Goal: Task Accomplishment & Management: Use online tool/utility

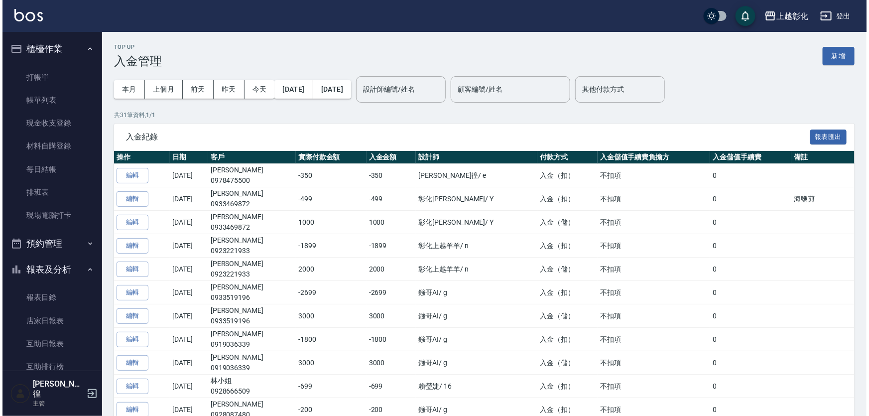
scroll to position [386, 0]
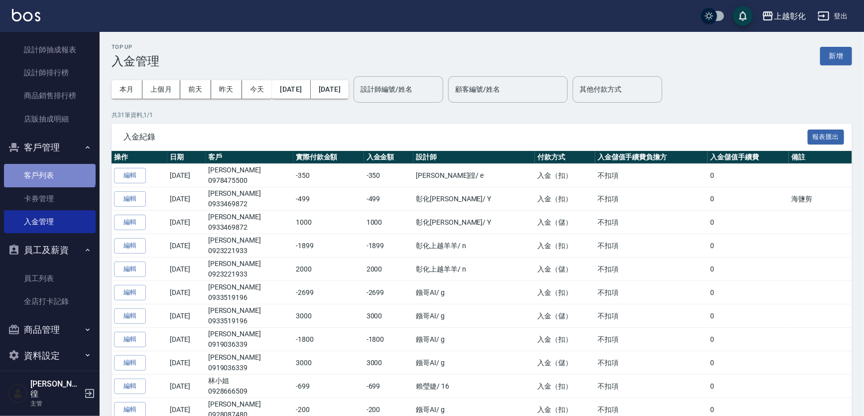
click at [49, 173] on link "客戶列表" at bounding box center [50, 175] width 92 height 23
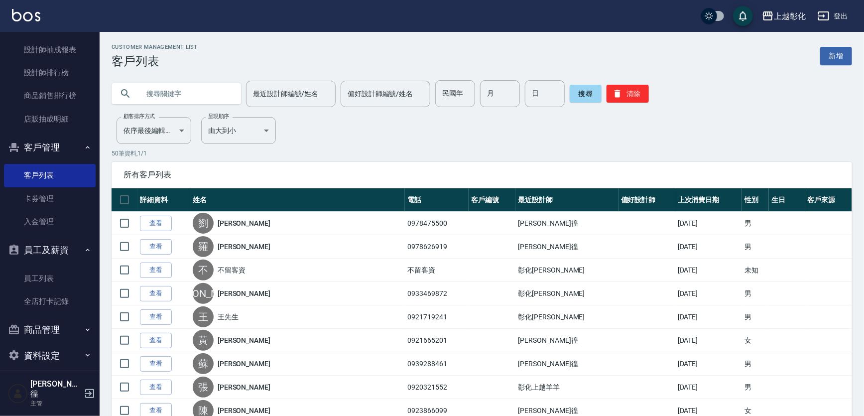
click at [177, 91] on input "text" at bounding box center [186, 93] width 94 height 27
type input "0932603693"
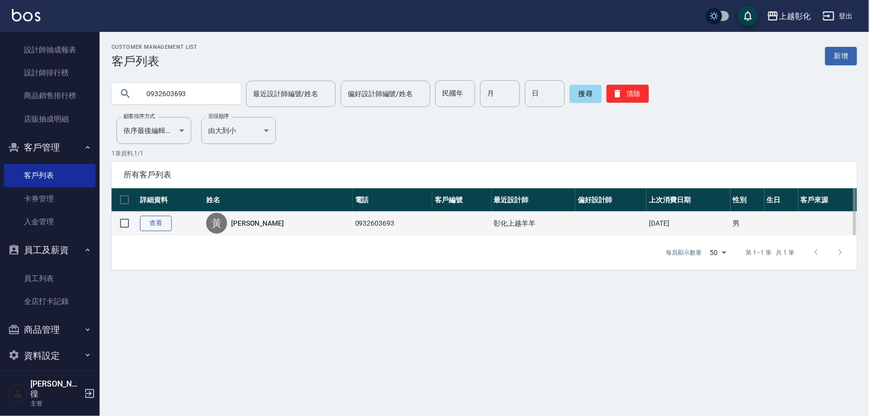
click at [155, 228] on link "查看" at bounding box center [156, 223] width 32 height 15
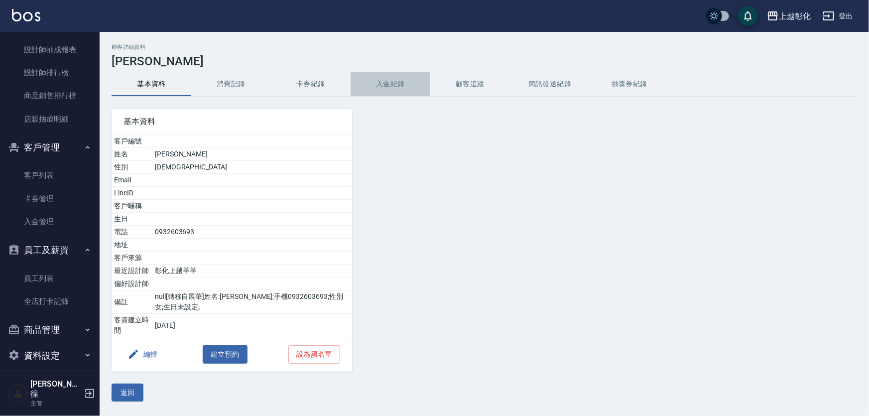
click at [393, 81] on button "入金紀錄" at bounding box center [391, 84] width 80 height 24
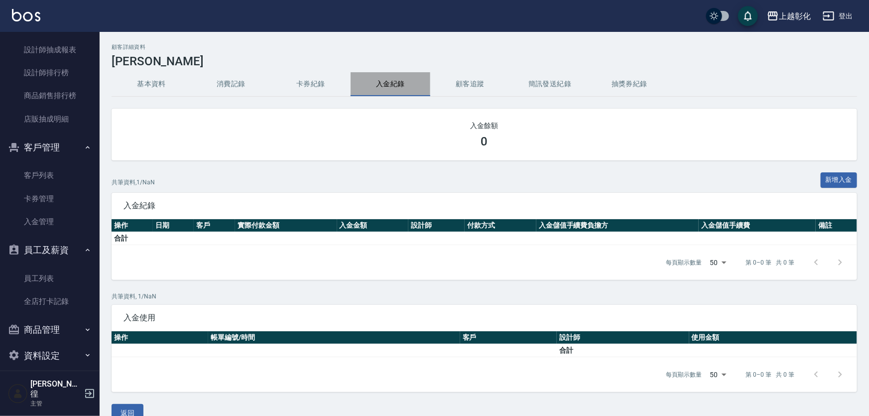
click at [398, 88] on button "入金紀錄" at bounding box center [391, 84] width 80 height 24
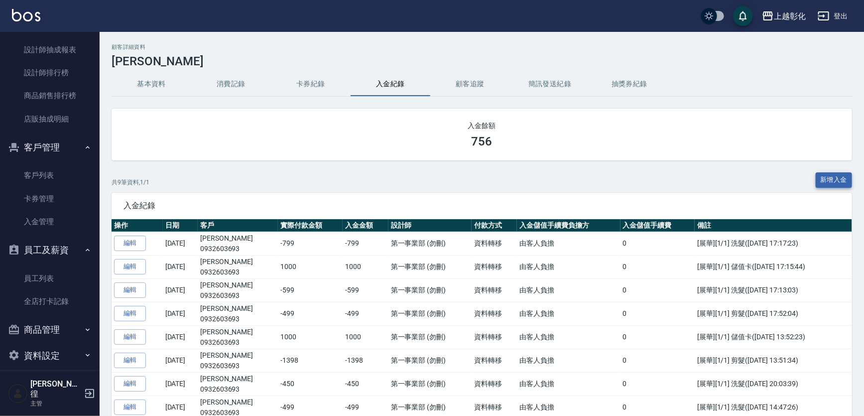
click at [819, 173] on button "新增入金" at bounding box center [834, 179] width 37 height 15
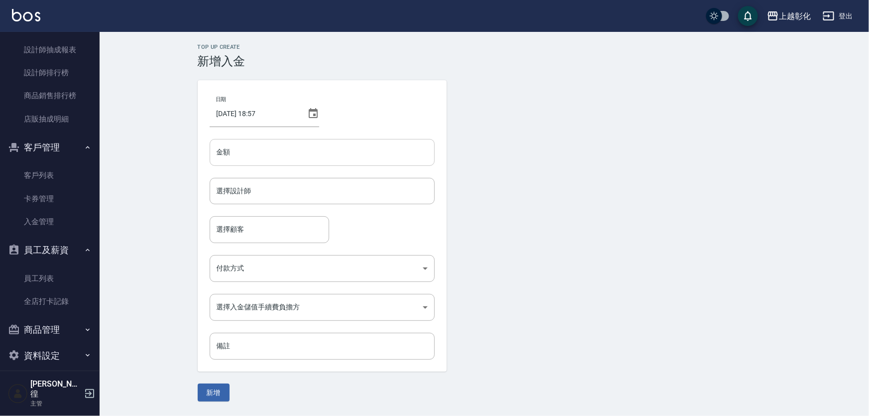
click at [284, 150] on input "金額" at bounding box center [322, 152] width 225 height 27
type input "1000"
click at [264, 186] on input "選擇設計師" at bounding box center [322, 190] width 216 height 17
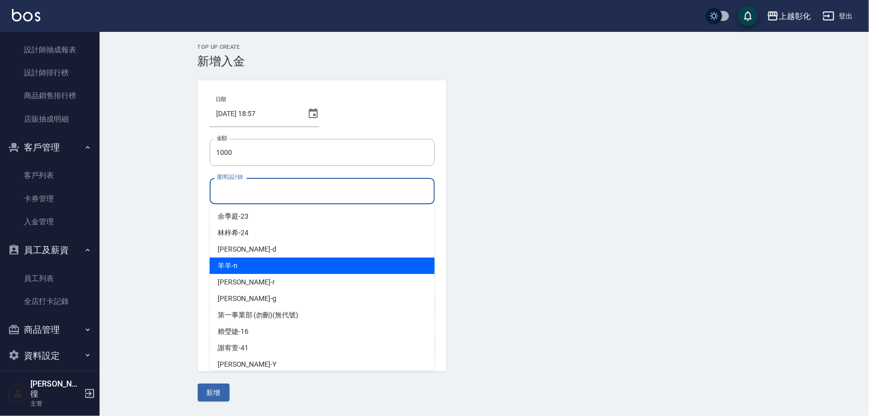
click at [253, 263] on div "羊羊 -n" at bounding box center [322, 265] width 225 height 16
type input "羊羊-n"
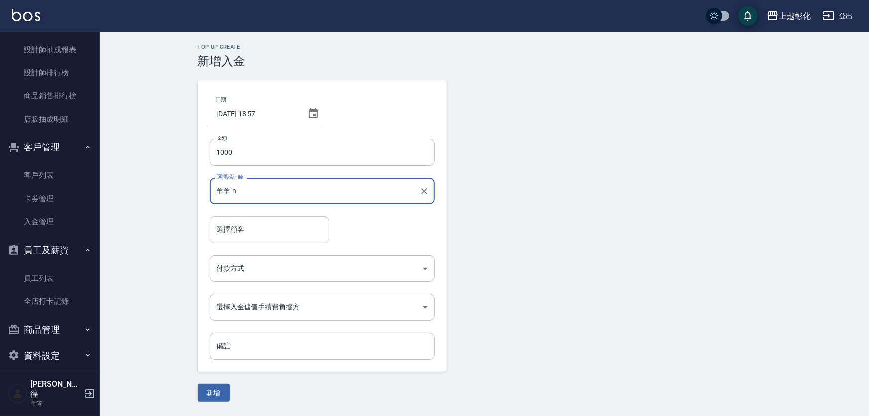
click at [248, 221] on input "選擇顧客" at bounding box center [269, 229] width 111 height 17
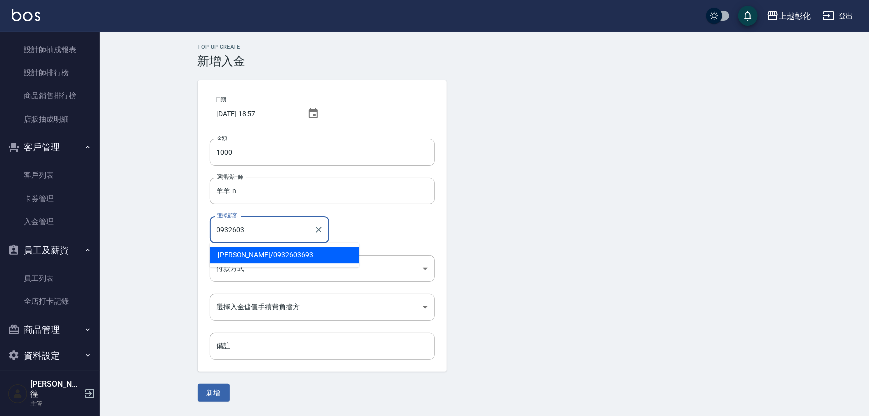
click at [258, 238] on input "0932603" at bounding box center [262, 229] width 96 height 17
click at [253, 252] on span "黃笠夫 / 0932603693" at bounding box center [284, 255] width 149 height 16
type input "黃笠夫/0932603693"
click at [248, 266] on body "上越彰化 登出 櫃檯作業 打帳單 帳單列表 現金收支登錄 材料自購登錄 每日結帳 排班表 現場電腦打卡 預約管理 預約管理 單日預約紀錄 單週預約紀錄 報表及…" at bounding box center [434, 208] width 869 height 416
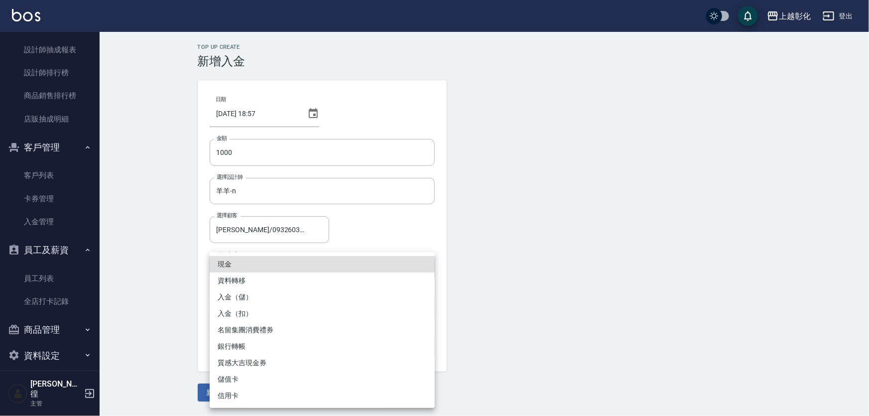
click at [245, 298] on li "入金（儲）" at bounding box center [322, 297] width 225 height 16
type input "入金（儲）"
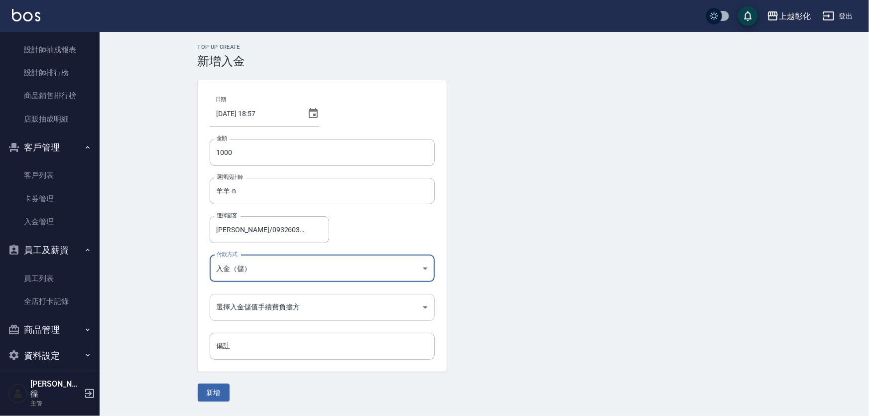
click at [242, 310] on body "上越彰化 登出 櫃檯作業 打帳單 帳單列表 現金收支登錄 材料自購登錄 每日結帳 排班表 現場電腦打卡 預約管理 預約管理 單日預約紀錄 單週預約紀錄 報表及…" at bounding box center [434, 208] width 869 height 416
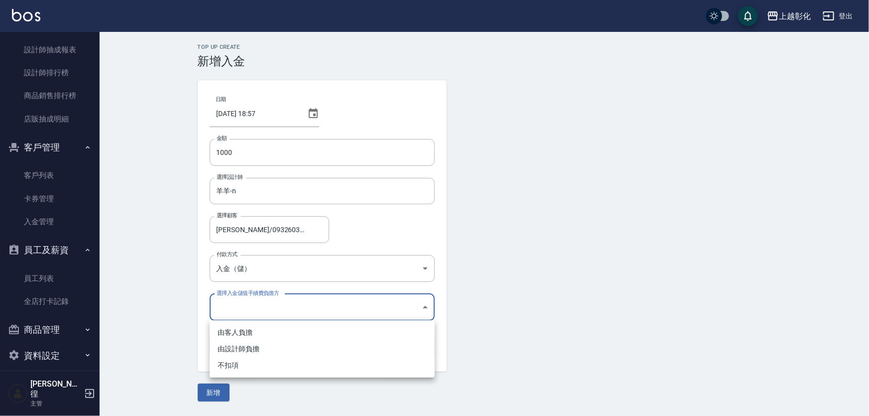
click at [233, 364] on li "不扣項" at bounding box center [322, 365] width 225 height 16
type input "WITHOUTHANDLINGFEE"
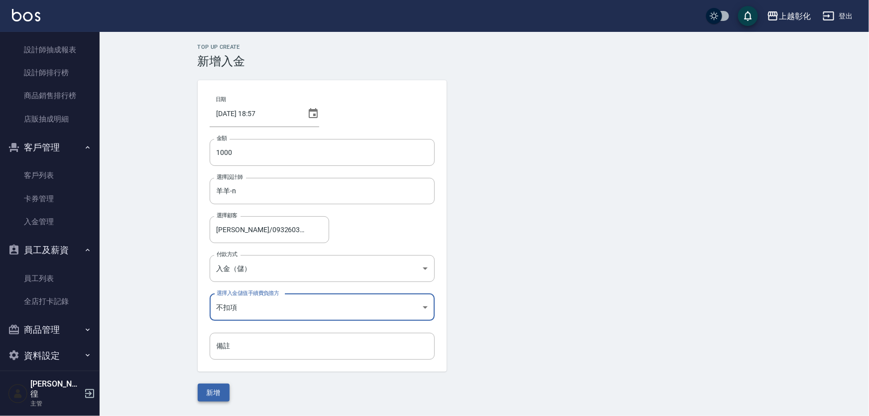
click at [213, 398] on button "新增" at bounding box center [214, 392] width 32 height 18
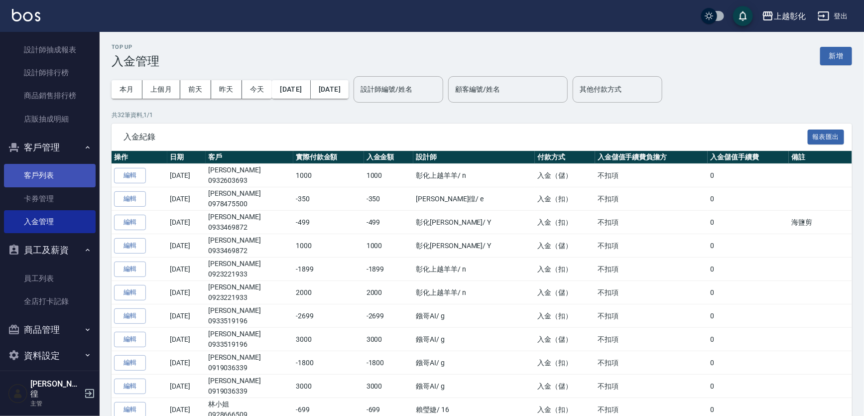
click at [59, 178] on link "客戶列表" at bounding box center [50, 175] width 92 height 23
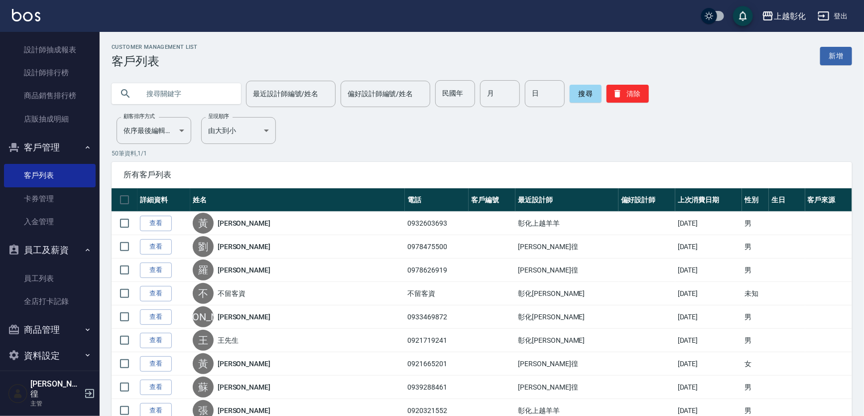
click at [164, 96] on input "text" at bounding box center [186, 93] width 94 height 27
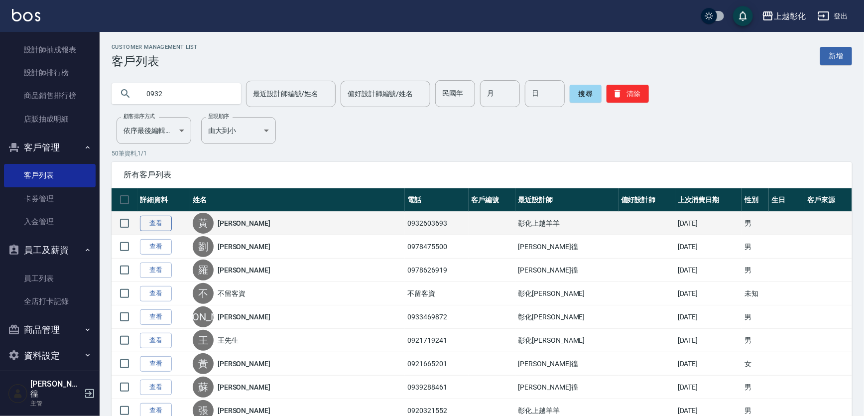
type input "0932"
click at [154, 227] on link "查看" at bounding box center [156, 223] width 32 height 15
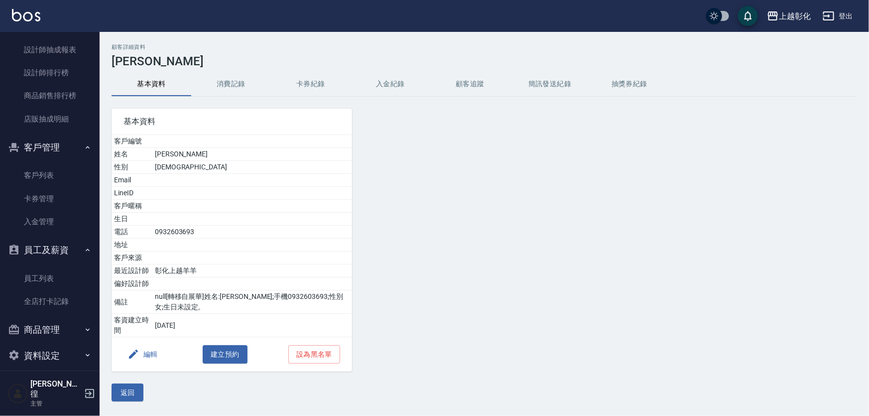
click at [389, 82] on button "入金紀錄" at bounding box center [391, 84] width 80 height 24
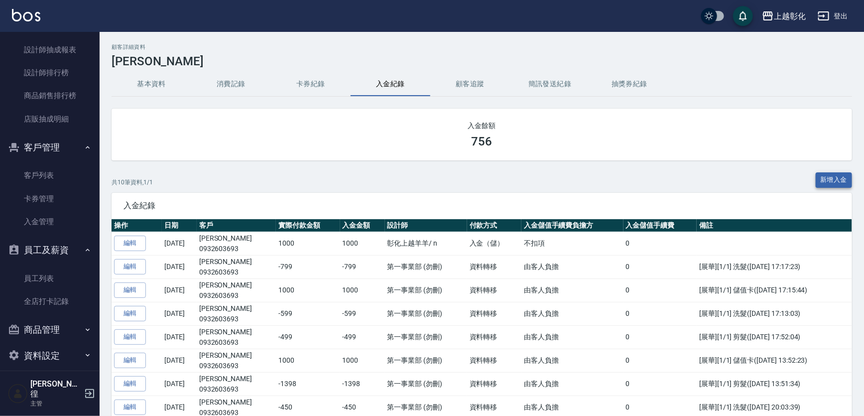
click at [840, 179] on button "新增入金" at bounding box center [834, 179] width 37 height 15
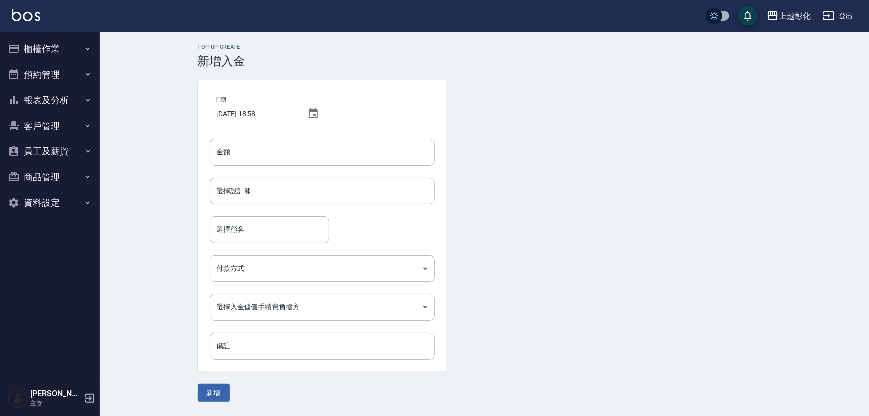
click at [29, 128] on button "客戶管理" at bounding box center [50, 126] width 92 height 26
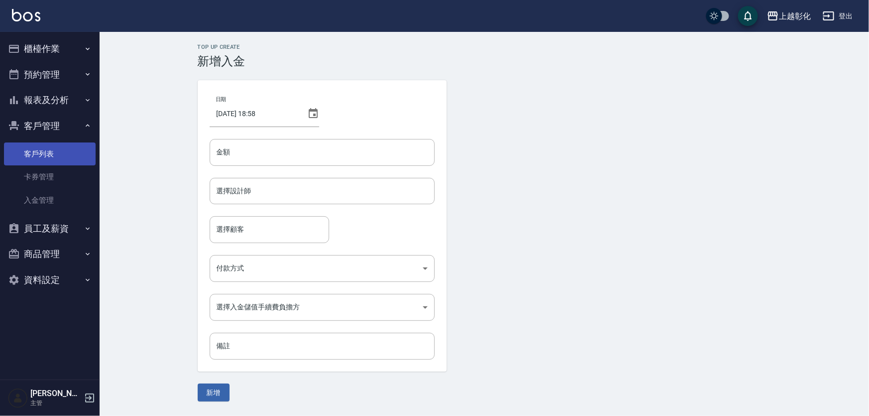
click at [57, 156] on link "客戶列表" at bounding box center [50, 153] width 92 height 23
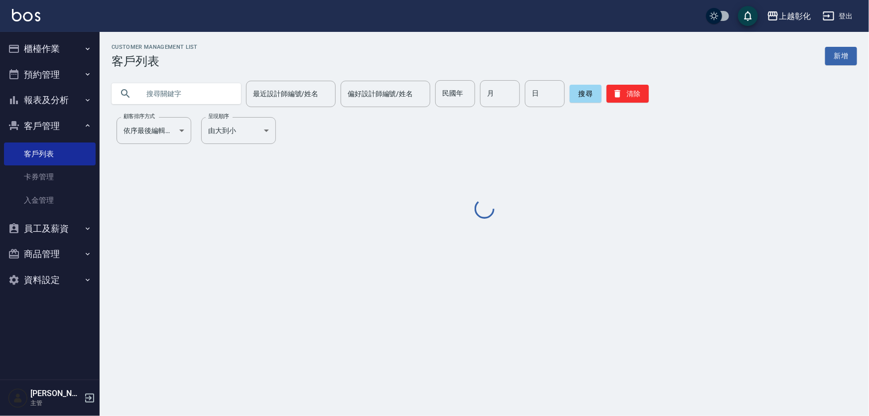
click at [174, 94] on input "text" at bounding box center [186, 93] width 94 height 27
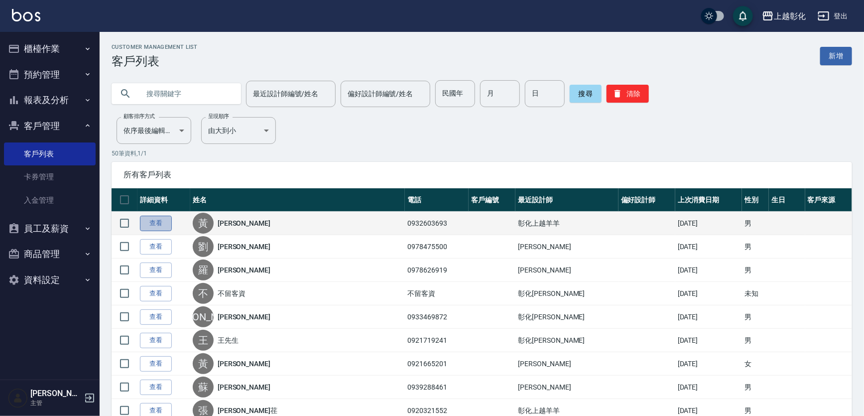
click at [163, 229] on link "查看" at bounding box center [156, 223] width 32 height 15
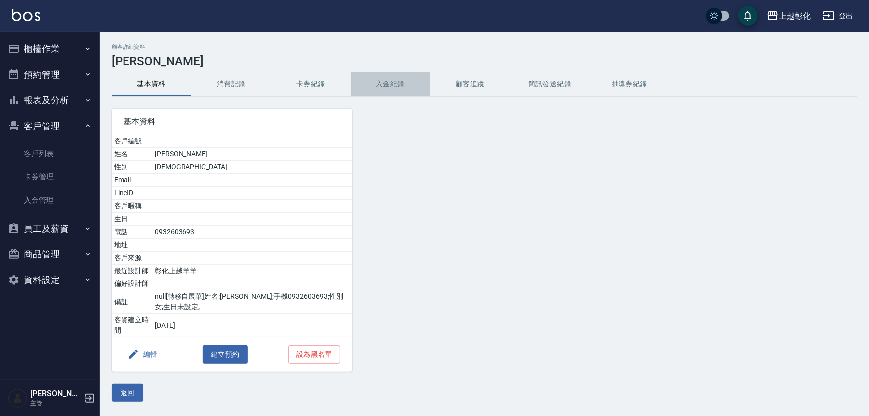
click at [384, 72] on button "入金紀錄" at bounding box center [391, 84] width 80 height 24
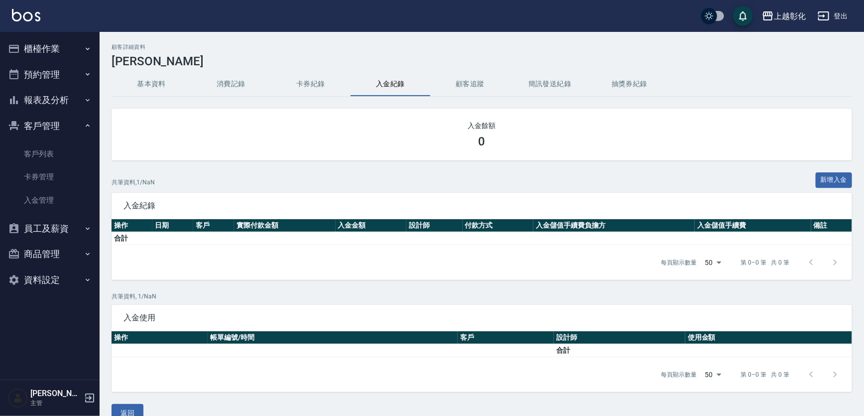
click at [395, 84] on button "入金紀錄" at bounding box center [391, 84] width 80 height 24
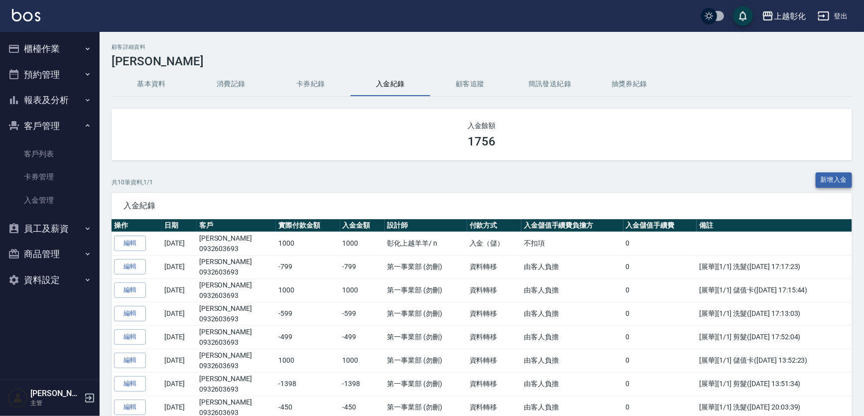
click at [816, 182] on button "新增入金" at bounding box center [834, 179] width 37 height 15
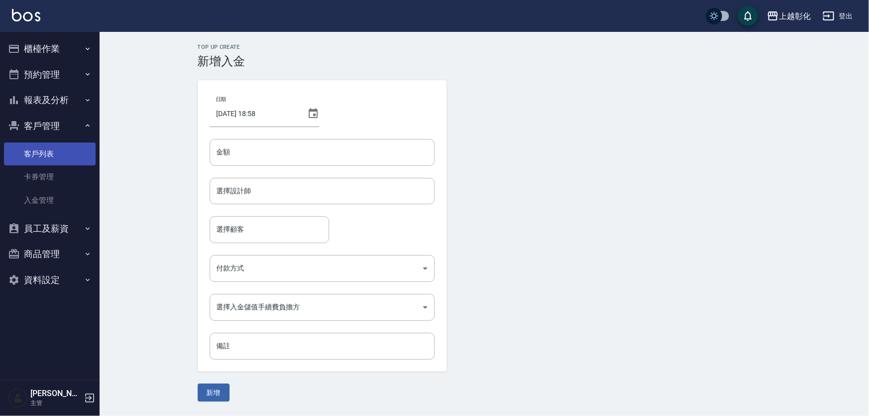
click at [40, 152] on link "客戶列表" at bounding box center [50, 153] width 92 height 23
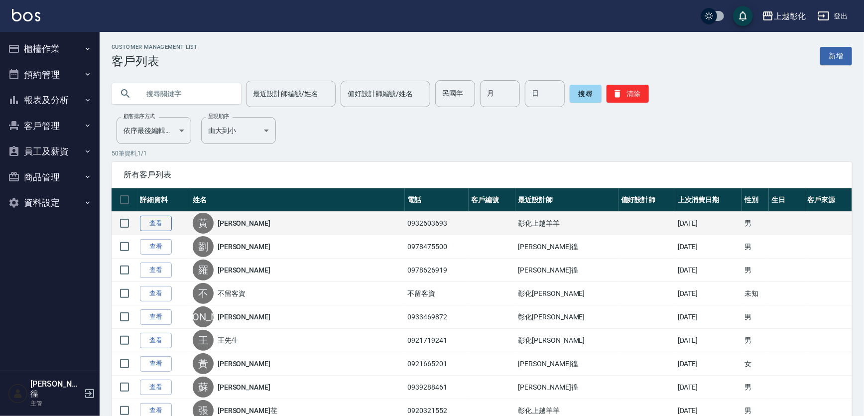
click at [158, 231] on link "查看" at bounding box center [156, 223] width 32 height 15
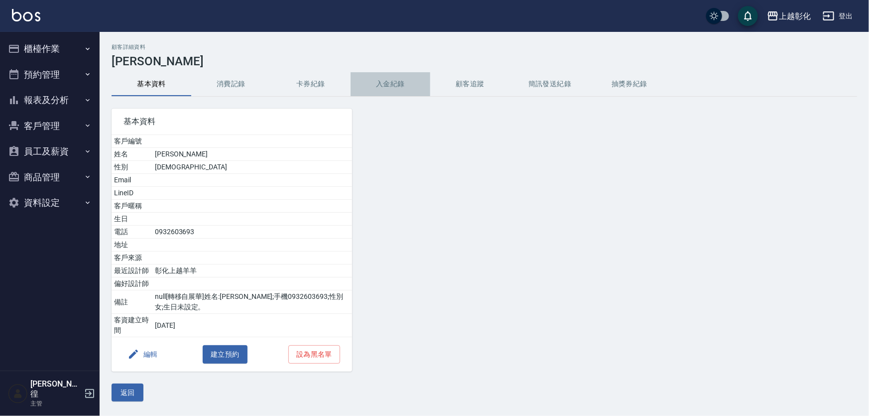
click at [405, 88] on button "入金紀錄" at bounding box center [391, 84] width 80 height 24
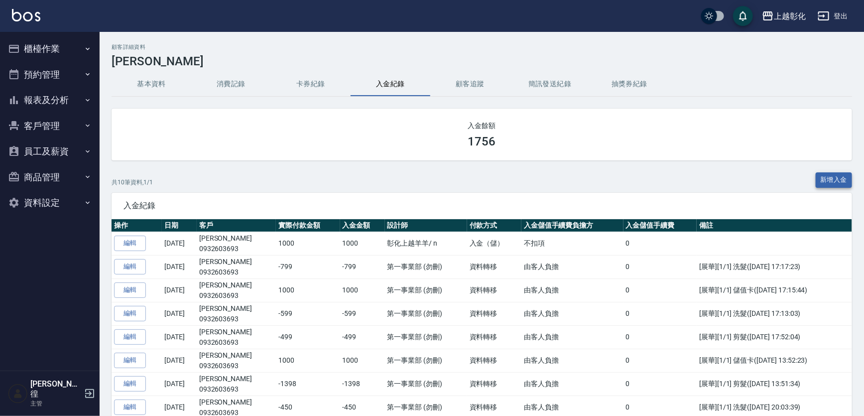
click at [832, 186] on button "新增入金" at bounding box center [834, 179] width 37 height 15
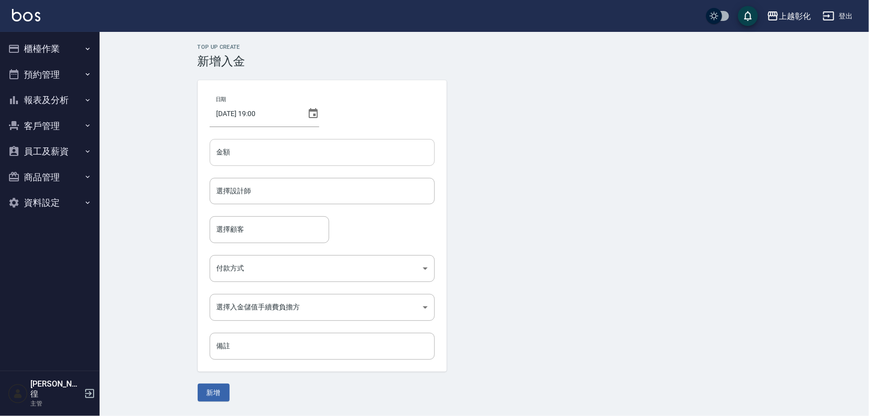
click at [233, 148] on input "金額" at bounding box center [322, 152] width 225 height 27
type input "-599"
click at [234, 199] on input "選擇設計師" at bounding box center [322, 190] width 216 height 17
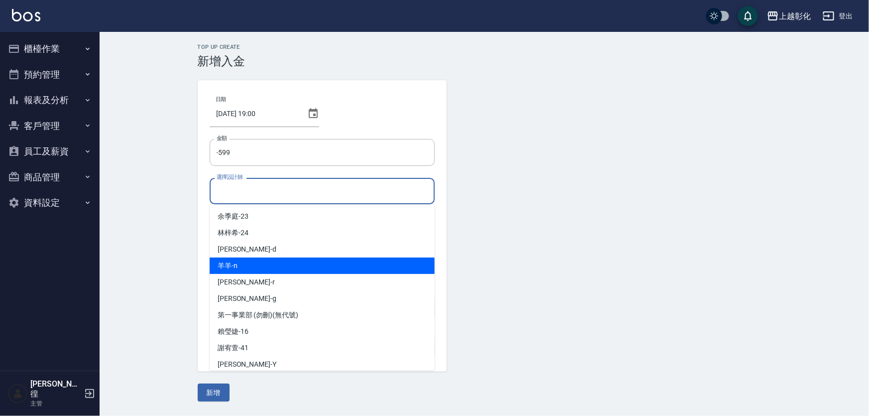
click at [240, 266] on div "羊羊 -n" at bounding box center [322, 265] width 225 height 16
type input "羊羊-n"
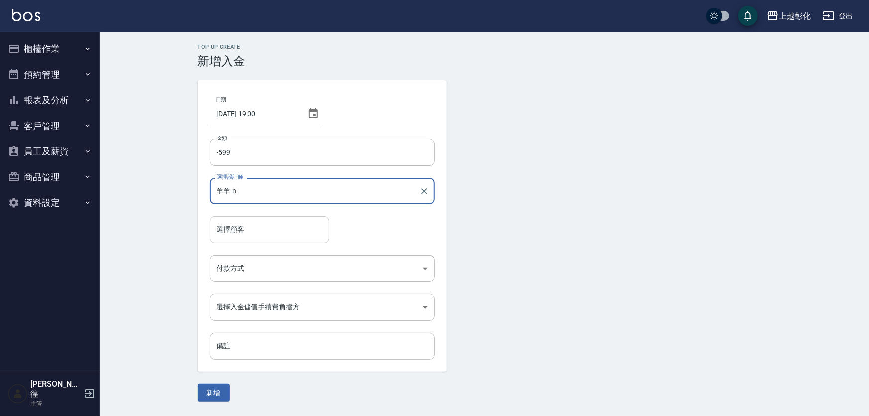
click at [230, 219] on div "選擇顧客" at bounding box center [270, 229] width 120 height 26
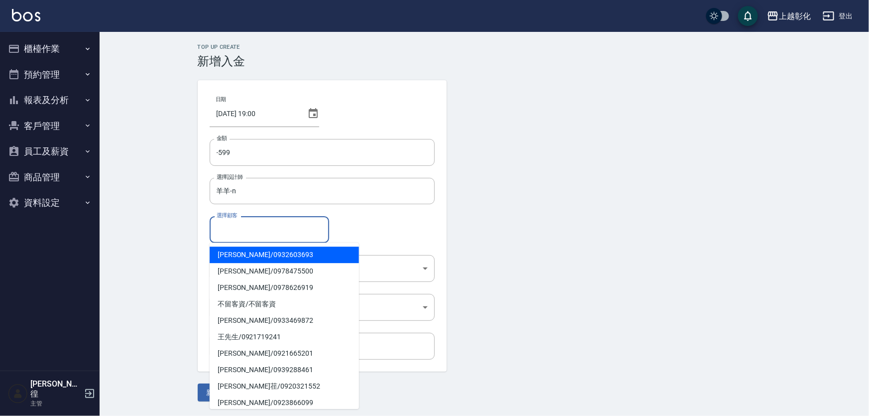
click at [245, 258] on span "黃笠夫 / 0932603693" at bounding box center [284, 255] width 149 height 16
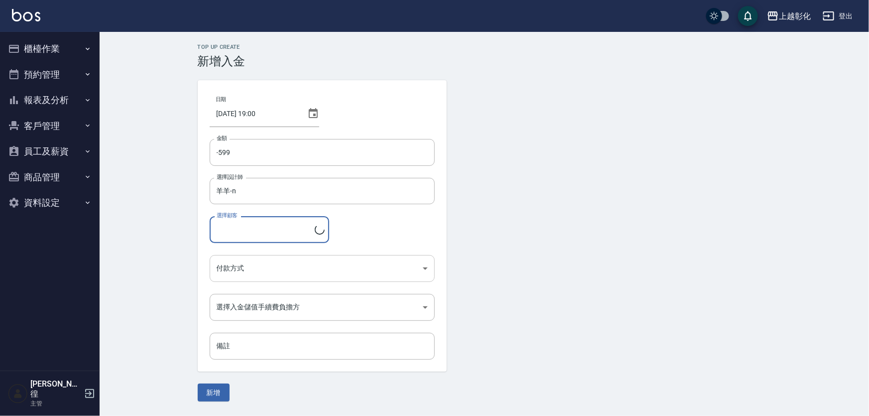
type input "黃笠夫/0932603693"
click at [250, 274] on body "上越彰化 登出 櫃檯作業 打帳單 帳單列表 現金收支登錄 材料自購登錄 每日結帳 排班表 現場電腦打卡 預約管理 預約管理 單日預約紀錄 單週預約紀錄 報表及…" at bounding box center [434, 208] width 869 height 416
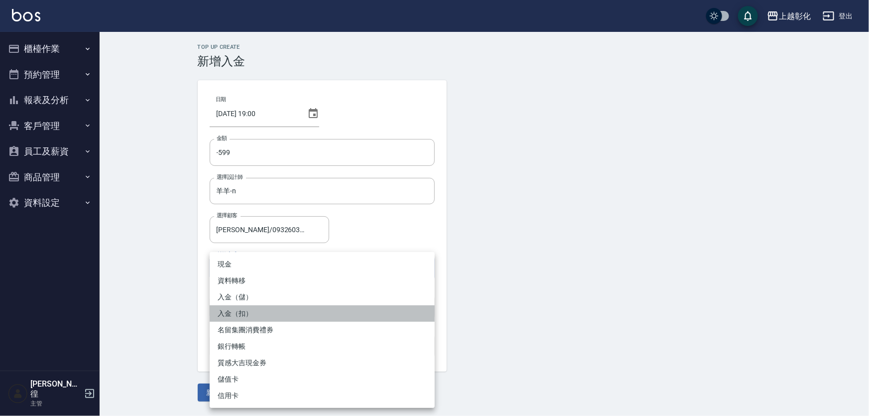
click at [253, 309] on li "入金（扣）" at bounding box center [322, 313] width 225 height 16
type input "入金（扣）"
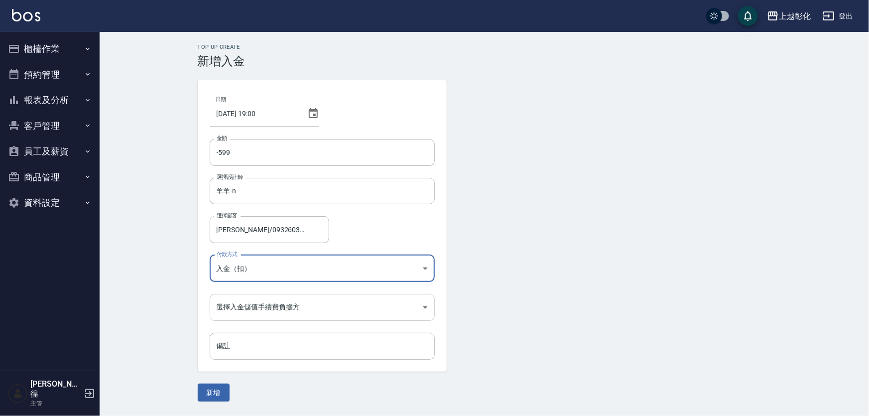
click at [250, 302] on body "上越彰化 登出 櫃檯作業 打帳單 帳單列表 現金收支登錄 材料自購登錄 每日結帳 排班表 現場電腦打卡 預約管理 預約管理 單日預約紀錄 單週預約紀錄 報表及…" at bounding box center [434, 208] width 869 height 416
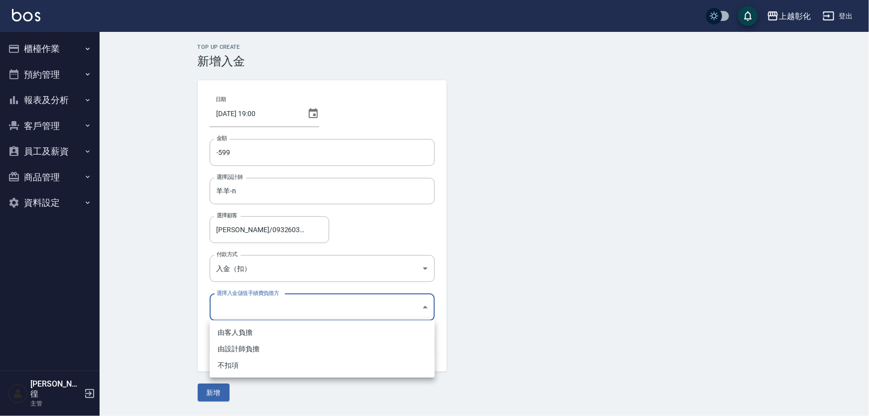
click at [227, 372] on li "不扣項" at bounding box center [322, 365] width 225 height 16
type input "WITHOUTHANDLINGFEE"
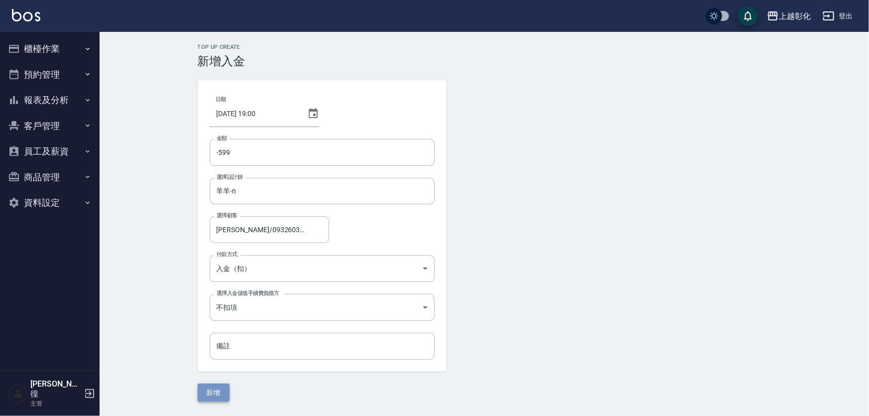
click at [222, 385] on button "新增" at bounding box center [214, 392] width 32 height 18
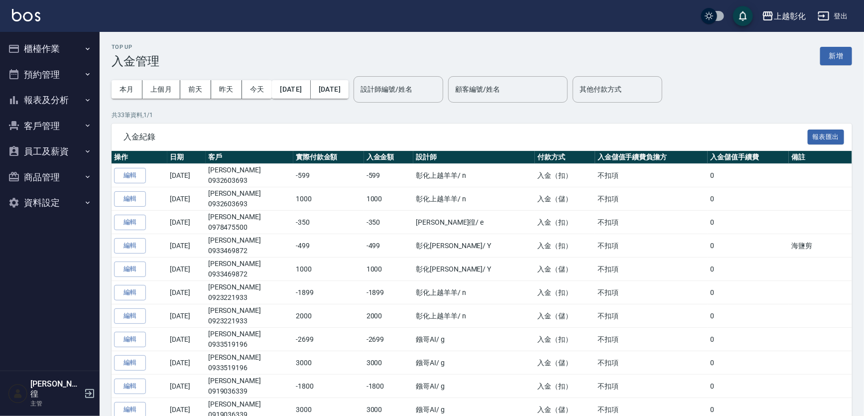
click at [50, 122] on button "客戶管理" at bounding box center [50, 126] width 92 height 26
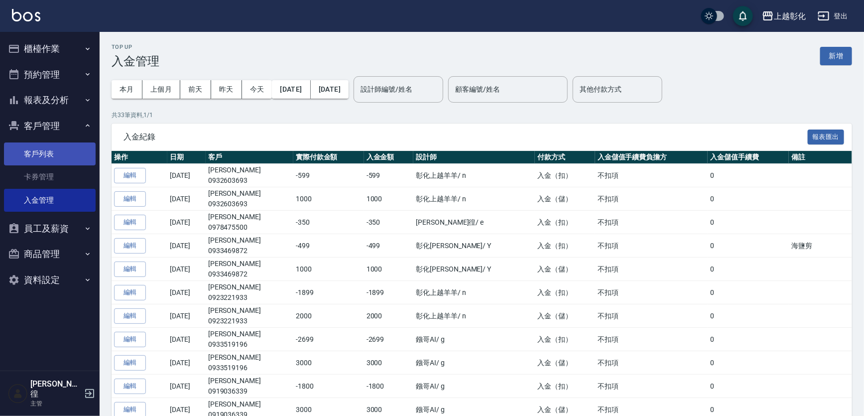
click at [55, 147] on link "客戶列表" at bounding box center [50, 153] width 92 height 23
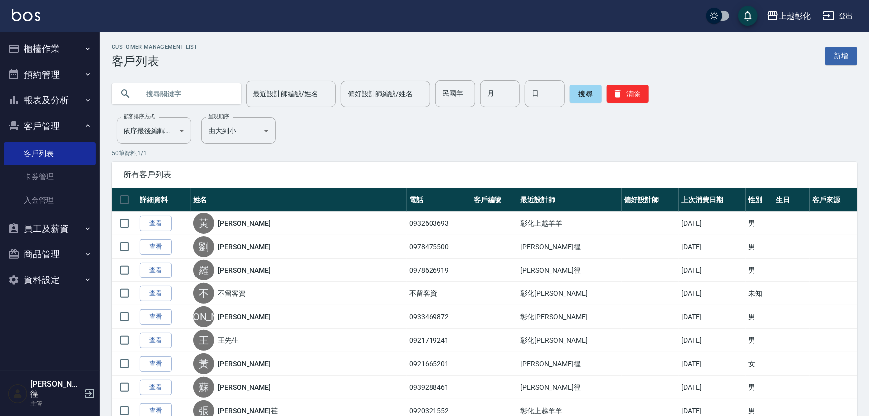
click at [199, 85] on input "text" at bounding box center [186, 93] width 94 height 27
type input "0912479829"
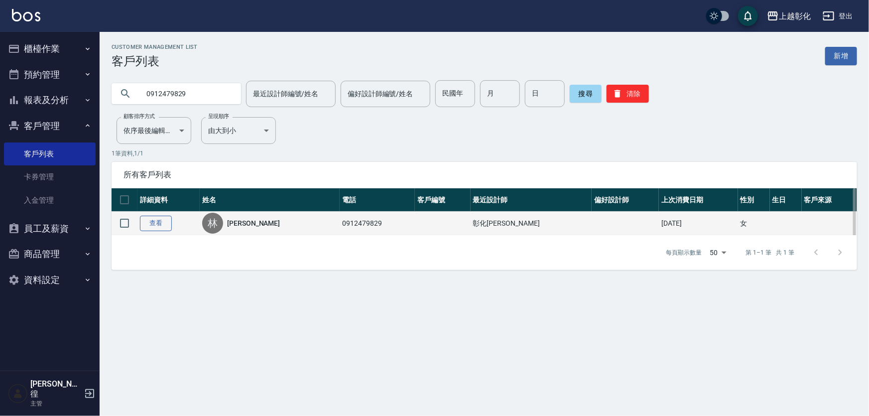
click at [156, 229] on link "查看" at bounding box center [156, 223] width 32 height 15
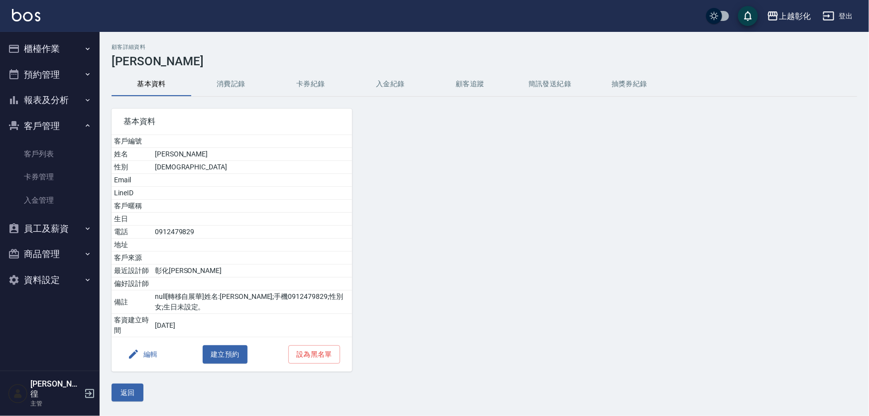
click at [343, 75] on button "卡券紀錄" at bounding box center [311, 84] width 80 height 24
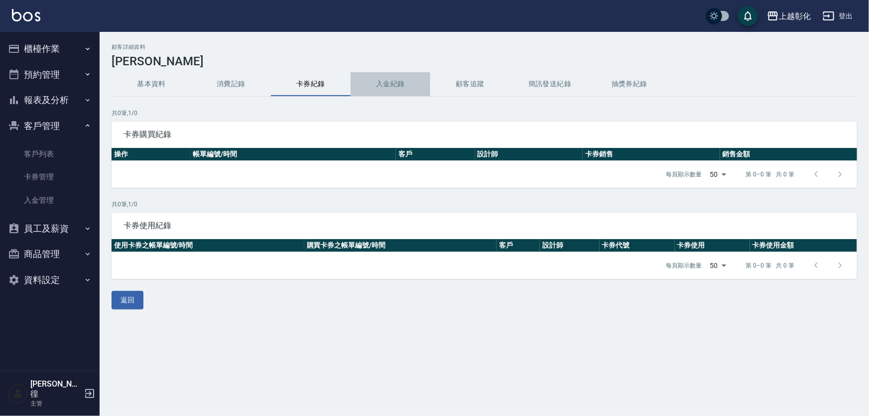
click at [363, 75] on button "入金紀錄" at bounding box center [391, 84] width 80 height 24
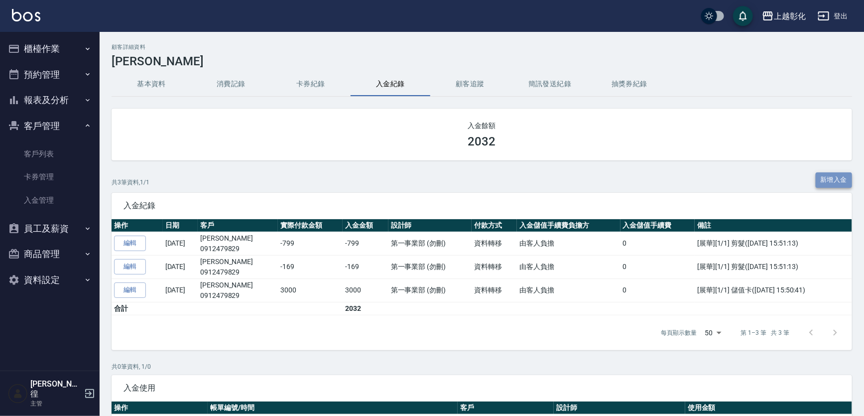
click at [829, 182] on button "新增入金" at bounding box center [834, 179] width 37 height 15
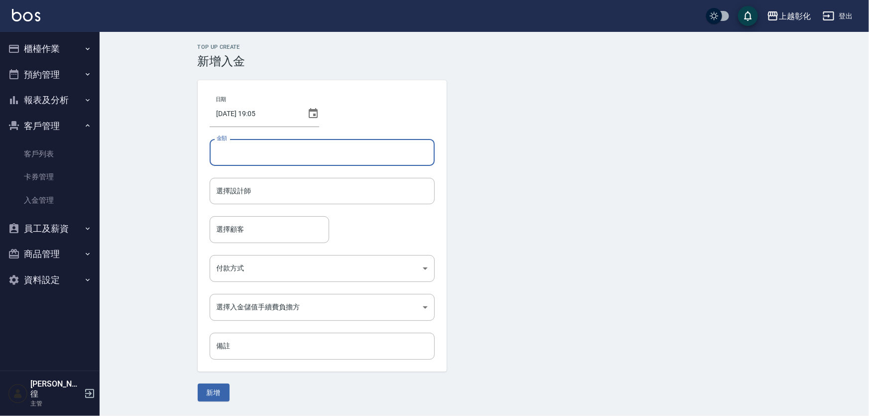
click at [257, 149] on input "金額" at bounding box center [322, 152] width 225 height 27
type input "3"
type input "-450"
click at [317, 189] on input "選擇設計師" at bounding box center [322, 190] width 216 height 17
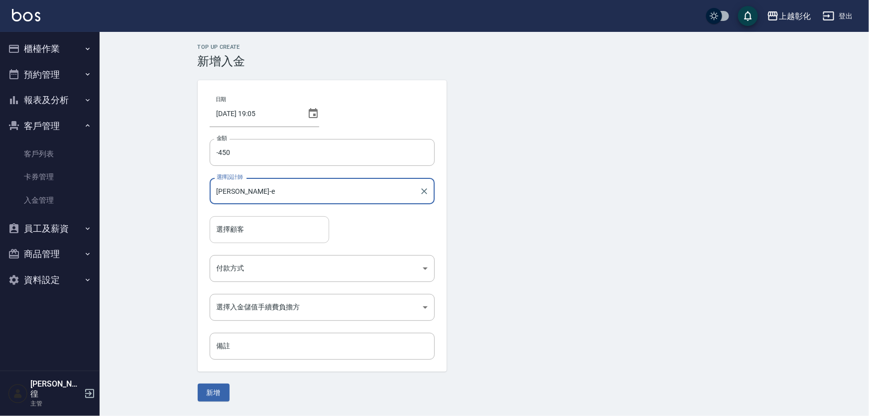
type input "allen-e"
click at [280, 232] on input "選擇顧客" at bounding box center [269, 229] width 111 height 17
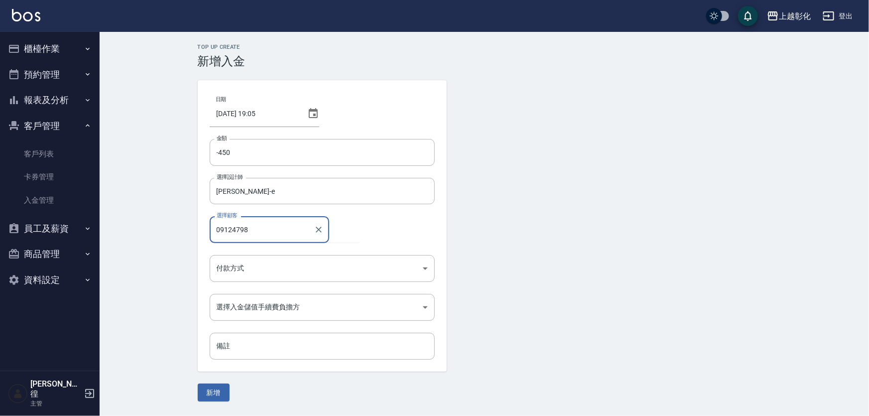
click at [198, 383] on button "新增" at bounding box center [214, 392] width 32 height 18
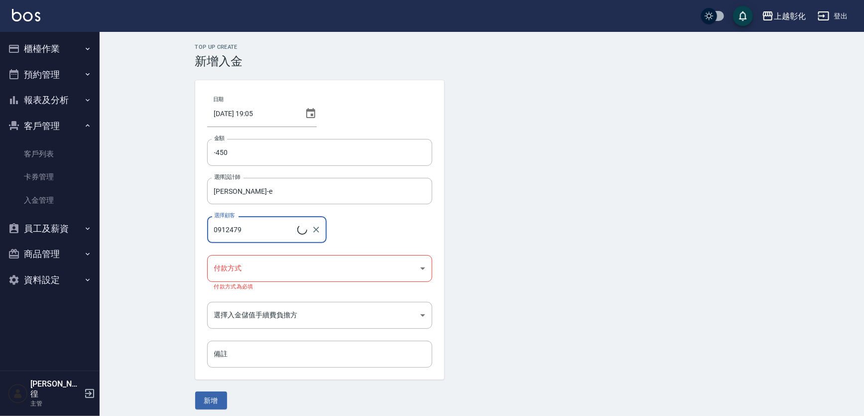
type input "林千芸/0912479829"
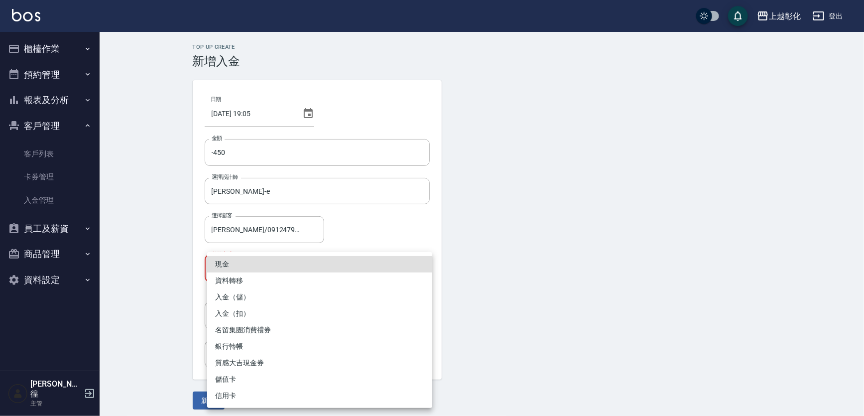
click at [267, 266] on body "上越彰化 登出 櫃檯作業 打帳單 帳單列表 現金收支登錄 材料自購登錄 每日結帳 排班表 現場電腦打卡 預約管理 預約管理 單日預約紀錄 單週預約紀錄 報表及…" at bounding box center [432, 210] width 864 height 421
click at [247, 315] on li "入金（扣）" at bounding box center [319, 313] width 225 height 16
type input "入金（扣）"
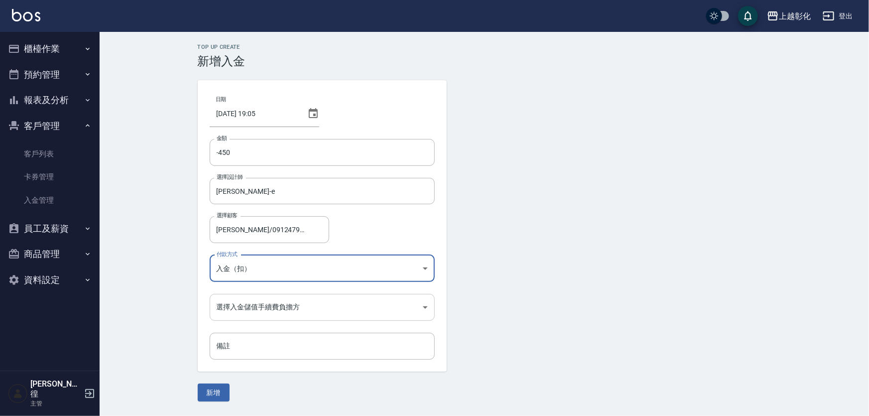
click at [251, 304] on body "上越彰化 登出 櫃檯作業 打帳單 帳單列表 現金收支登錄 材料自購登錄 每日結帳 排班表 現場電腦打卡 預約管理 預約管理 單日預約紀錄 單週預約紀錄 報表及…" at bounding box center [434, 208] width 869 height 416
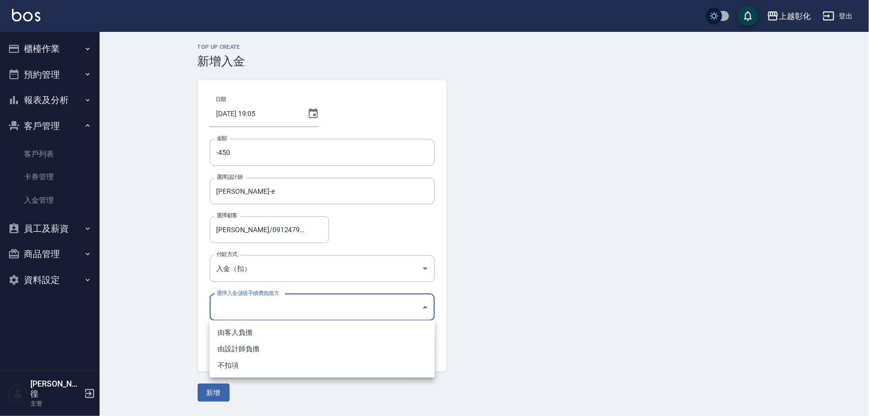
click at [239, 364] on li "不扣項" at bounding box center [322, 365] width 225 height 16
type input "WITHOUTHANDLINGFEE"
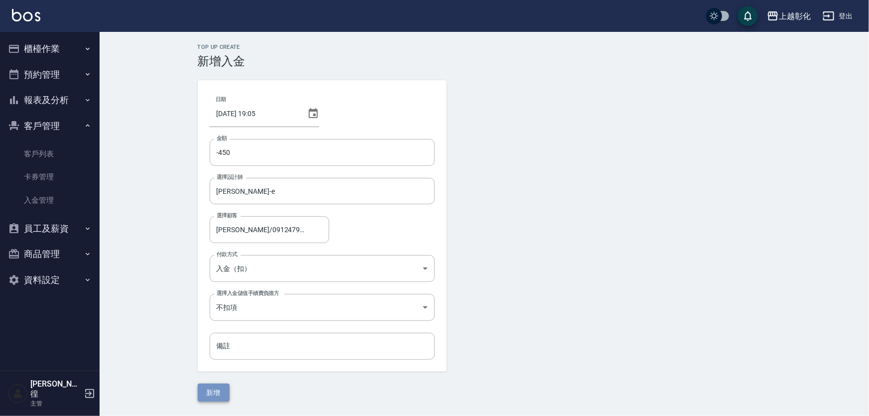
click at [224, 386] on button "新增" at bounding box center [214, 392] width 32 height 18
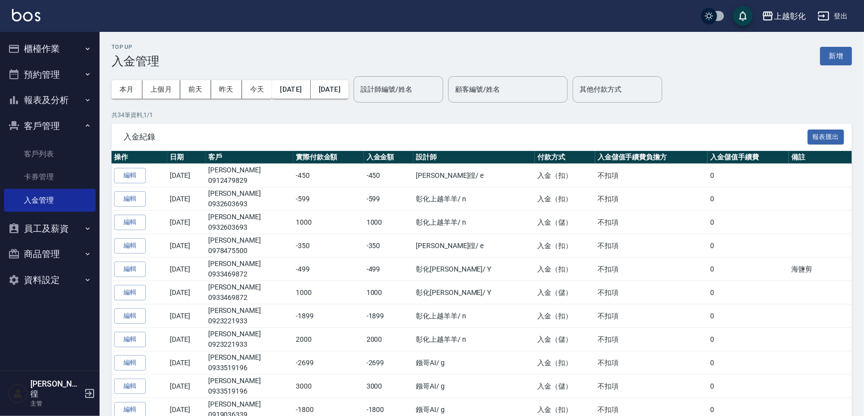
click at [74, 48] on button "櫃檯作業" at bounding box center [50, 49] width 92 height 26
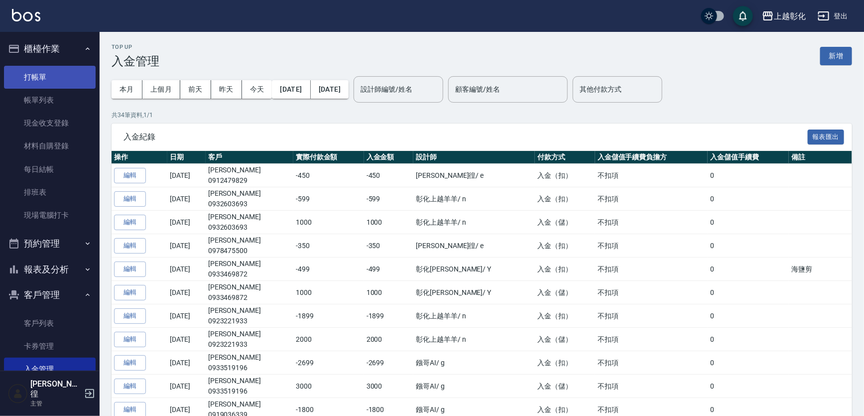
click at [67, 75] on link "打帳單" at bounding box center [50, 77] width 92 height 23
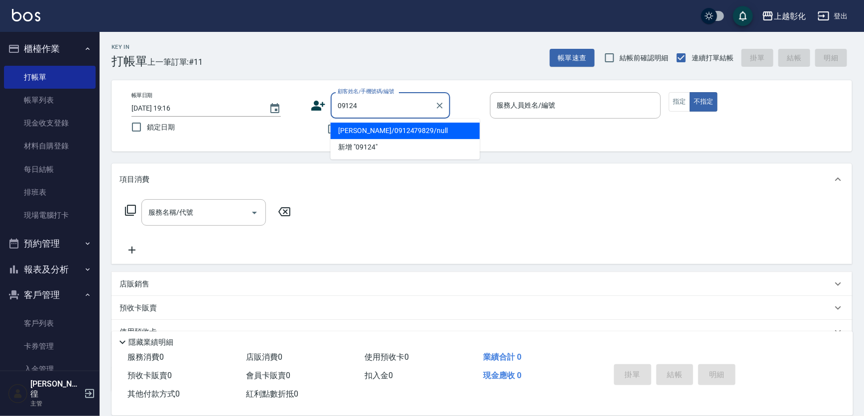
type input "林千芸/0912479829/null"
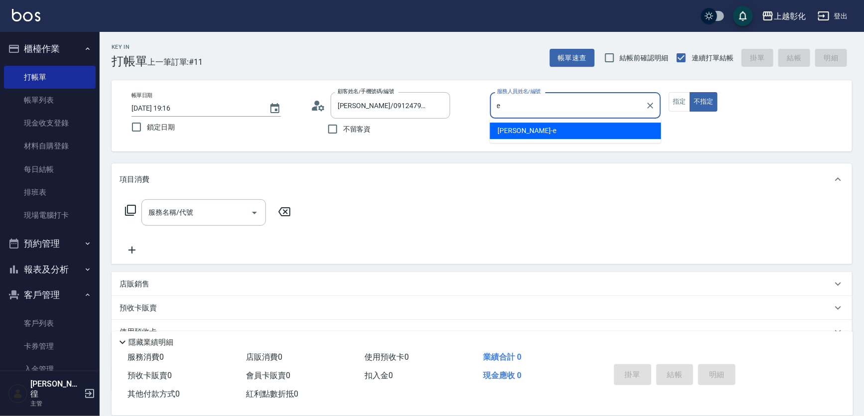
type input "allen-e"
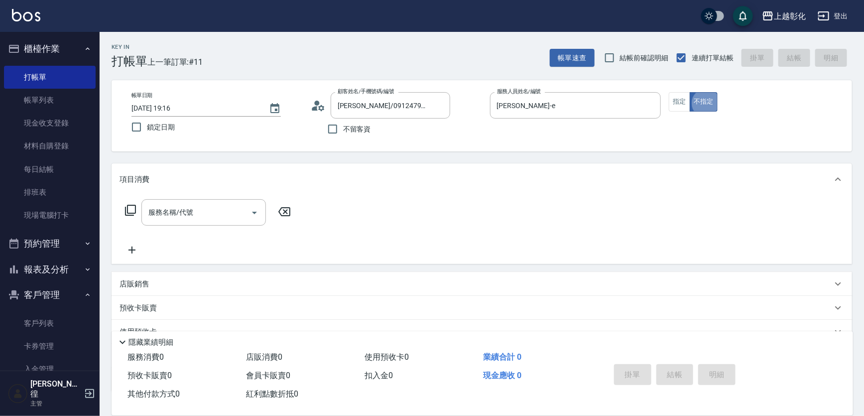
type button "false"
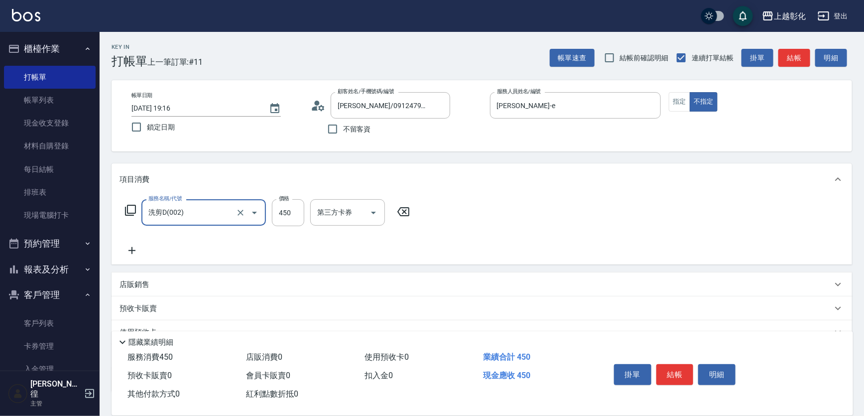
type input "洗剪D(002)"
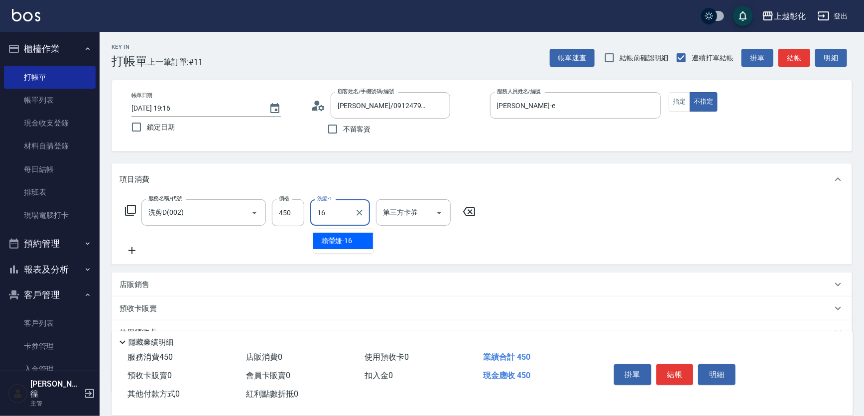
type input "賴瑩婕-16"
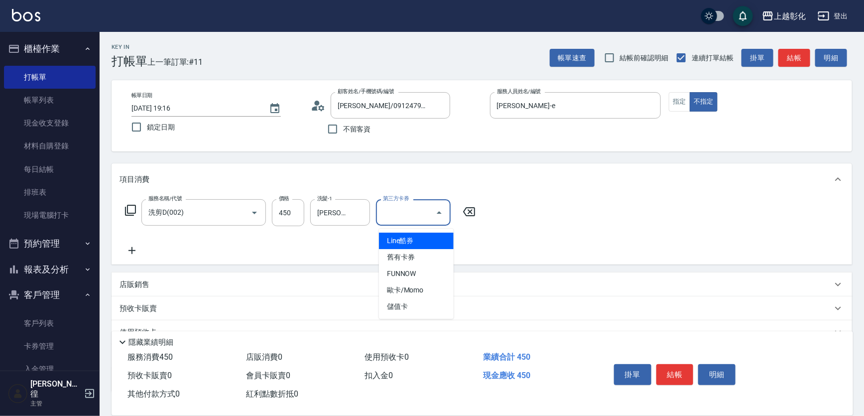
type input "儲值卡"
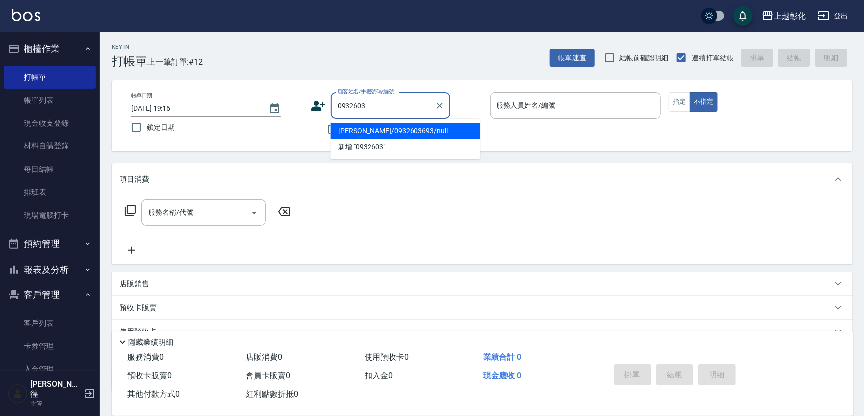
type input "黃笠夫/0932603693/null"
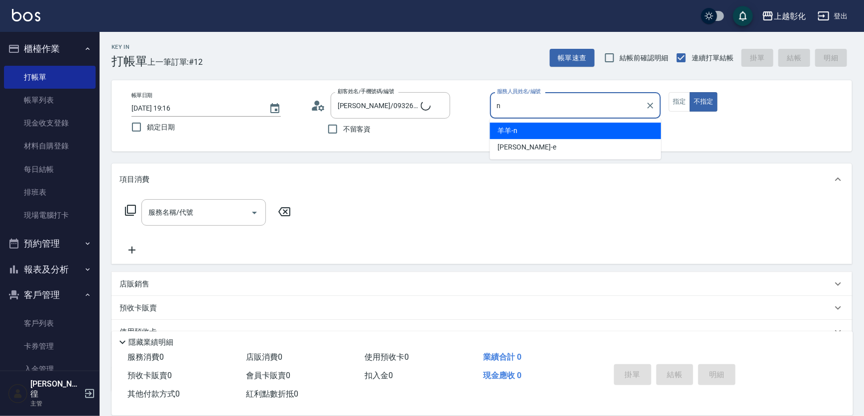
type input "羊羊-n"
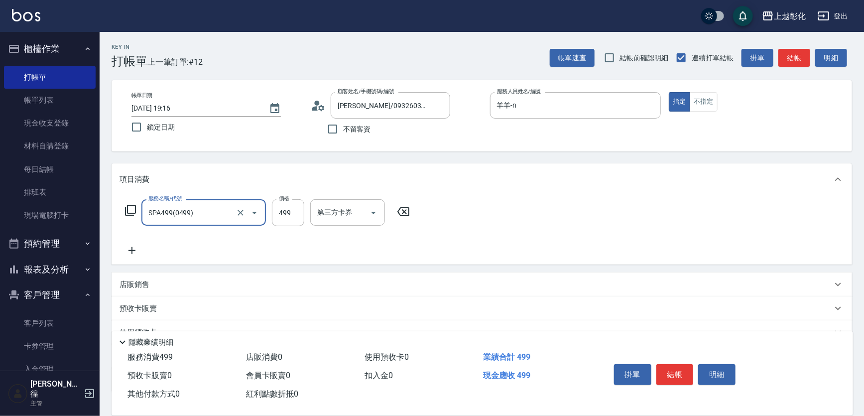
type input "SPA499(0499)"
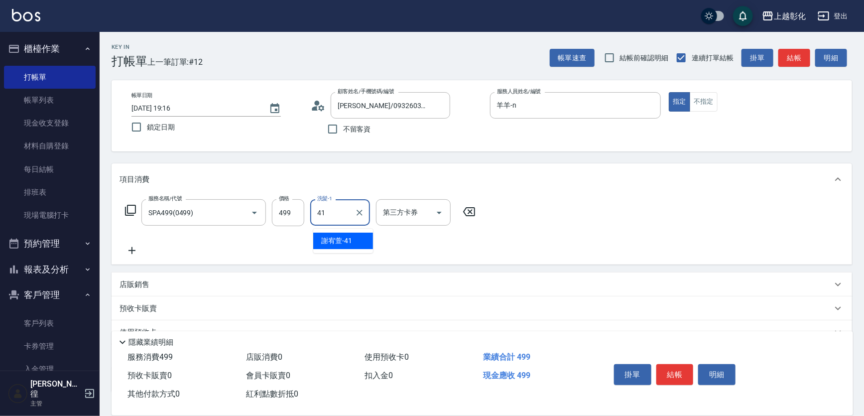
type input "謝宥萱-41"
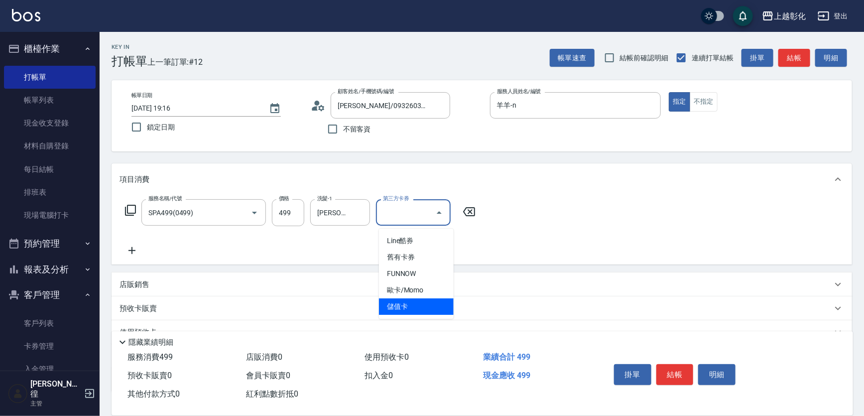
type input "儲值卡"
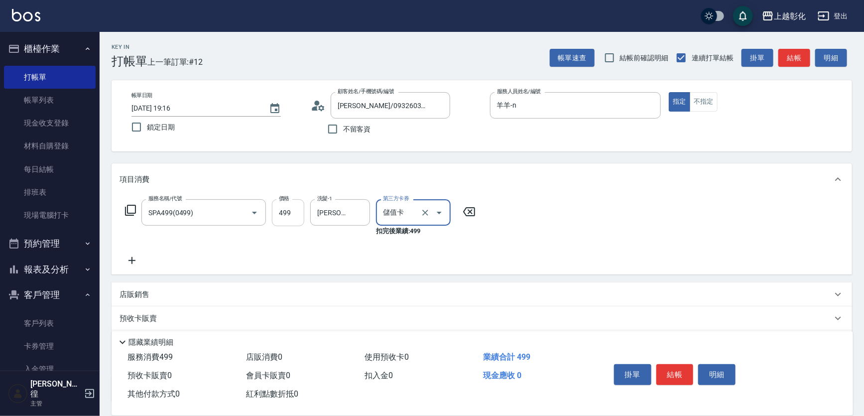
click at [299, 213] on input "499" at bounding box center [288, 212] width 32 height 27
type input "599"
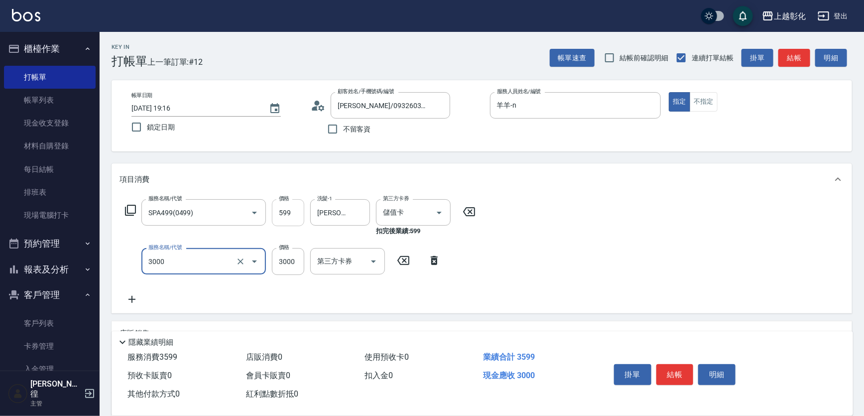
type input "頂級豪華OVC3(3000)"
type input "1000"
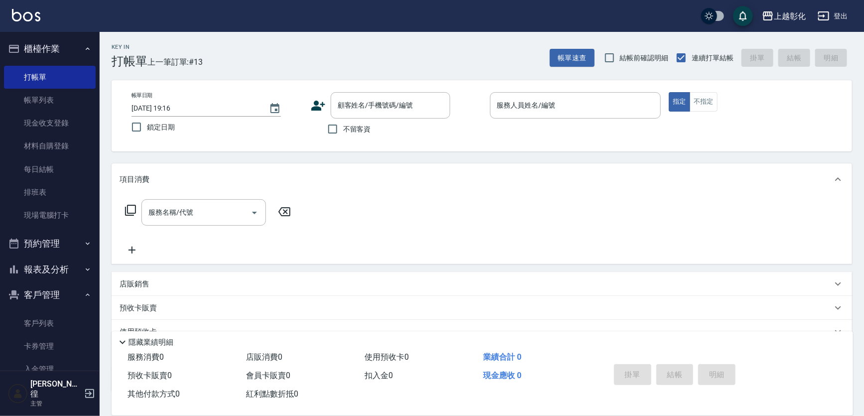
click at [370, 138] on label "不留客資" at bounding box center [346, 129] width 49 height 21
click at [343, 138] on input "不留客資" at bounding box center [332, 129] width 21 height 21
checkbox input "true"
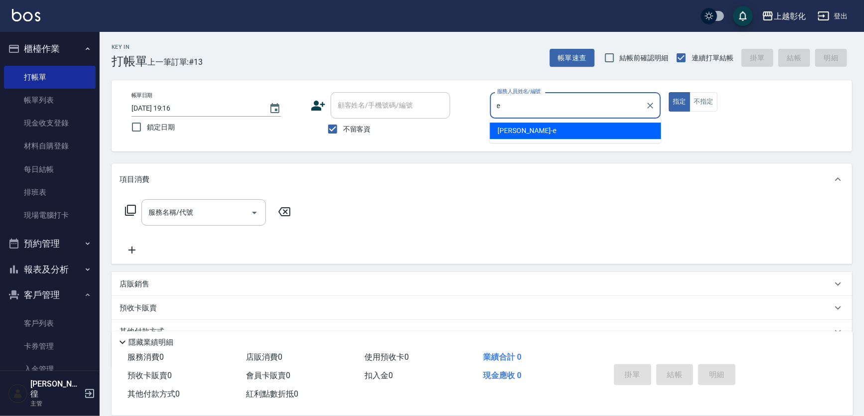
type input "allen-e"
type button "true"
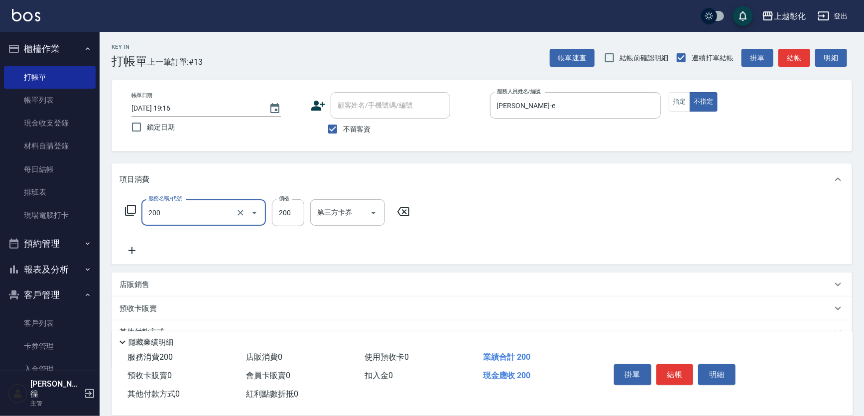
type input "New洗專案(200)"
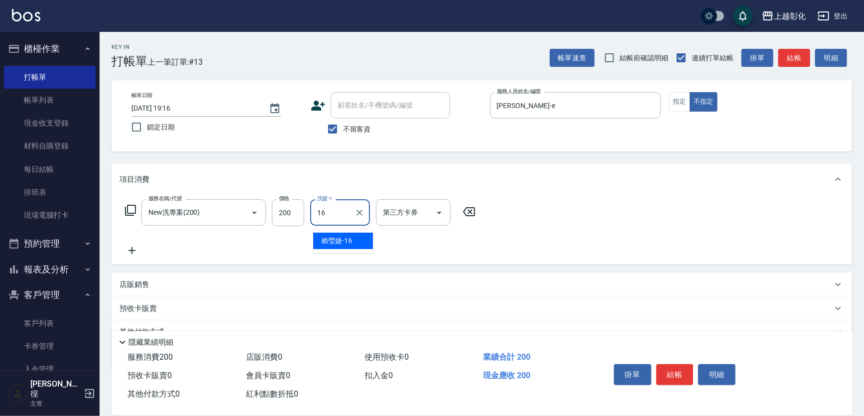
type input "賴瑩婕-16"
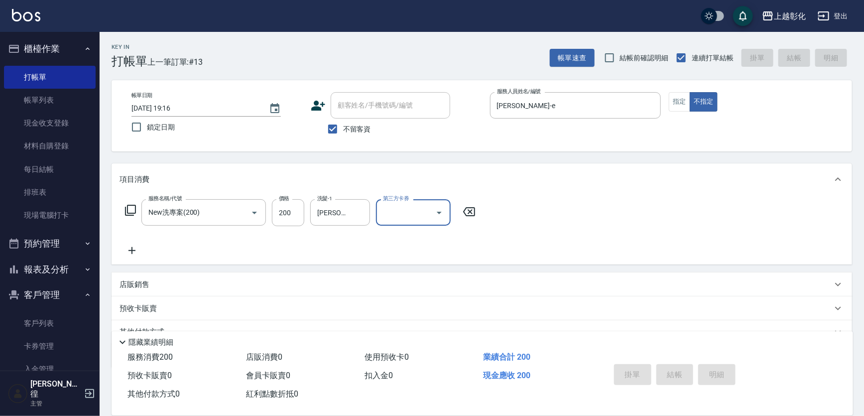
type input "2025/09/06 19:17"
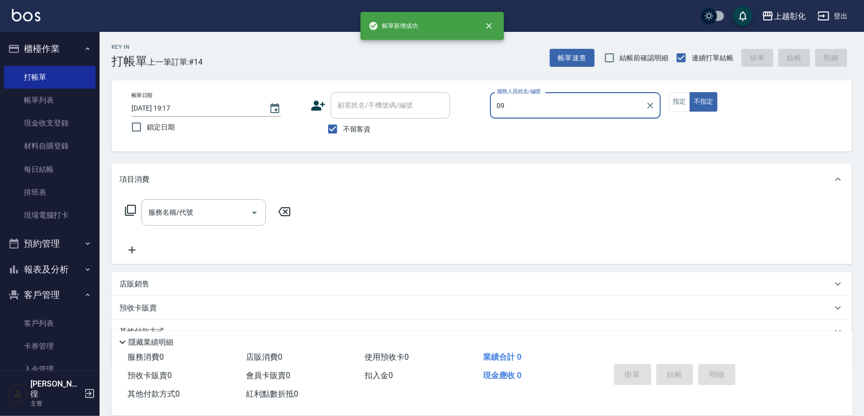
type input "09"
click at [370, 138] on label "不留客資" at bounding box center [346, 129] width 49 height 21
click at [343, 138] on input "不留客資" at bounding box center [332, 129] width 21 height 21
checkbox input "false"
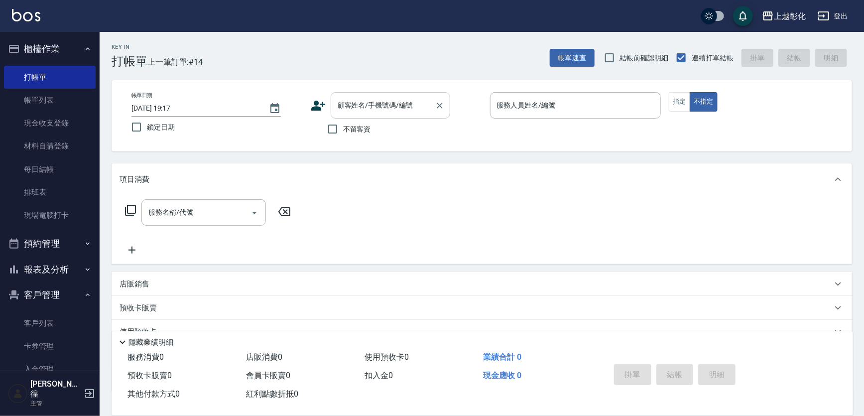
click at [364, 113] on input "顧客姓名/手機號碼/編號" at bounding box center [383, 105] width 96 height 17
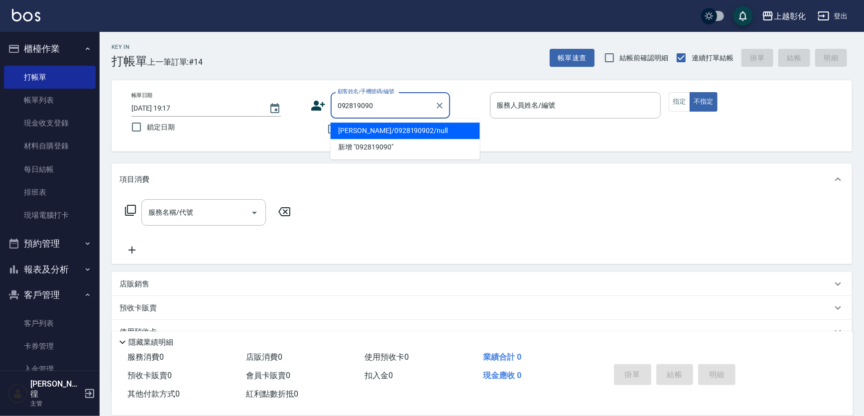
type input "彭佳穎/0928190902/null"
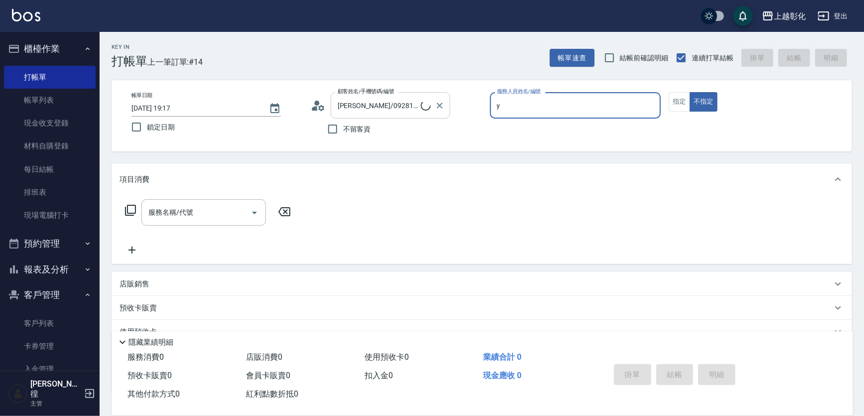
type input "YURI-Y"
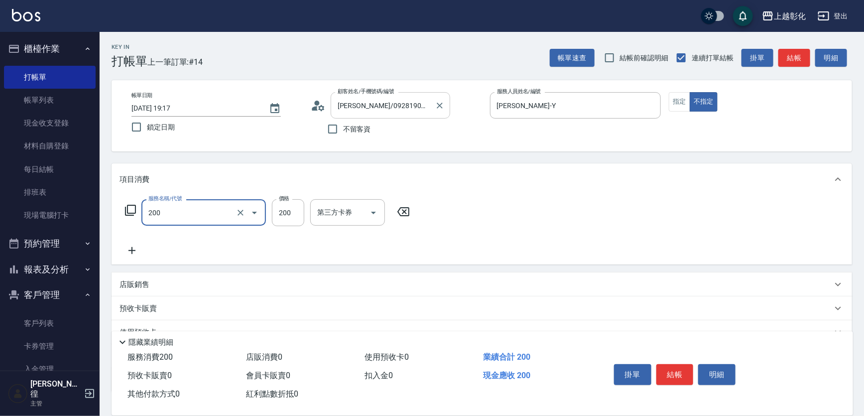
type input "New洗專案(200)"
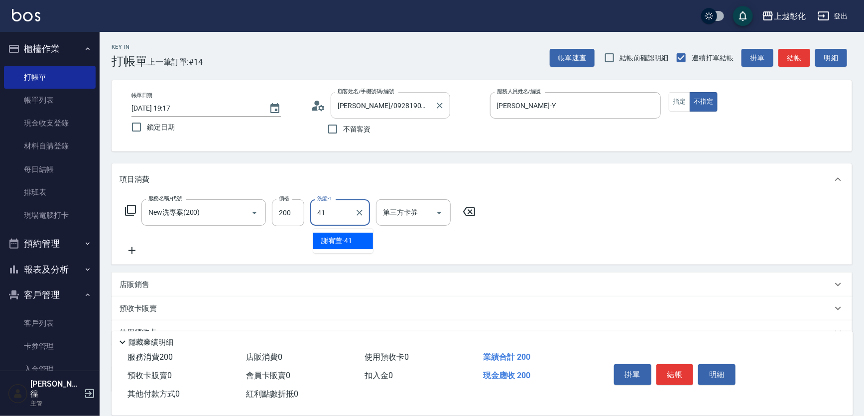
type input "謝宥萱-41"
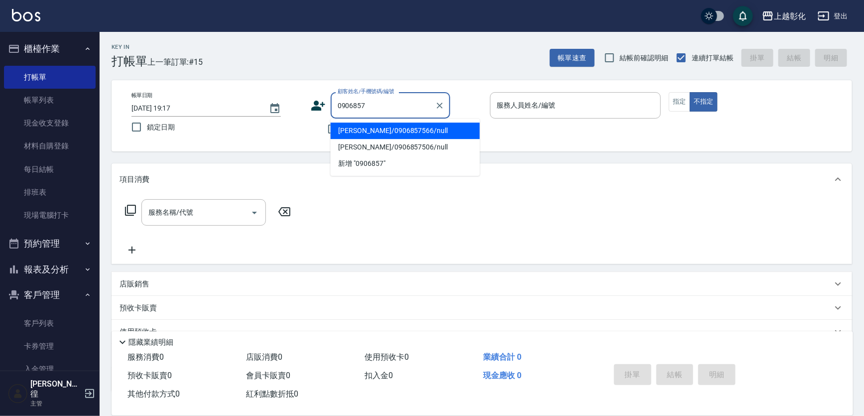
type input "蔡苑汝/0906857566/null"
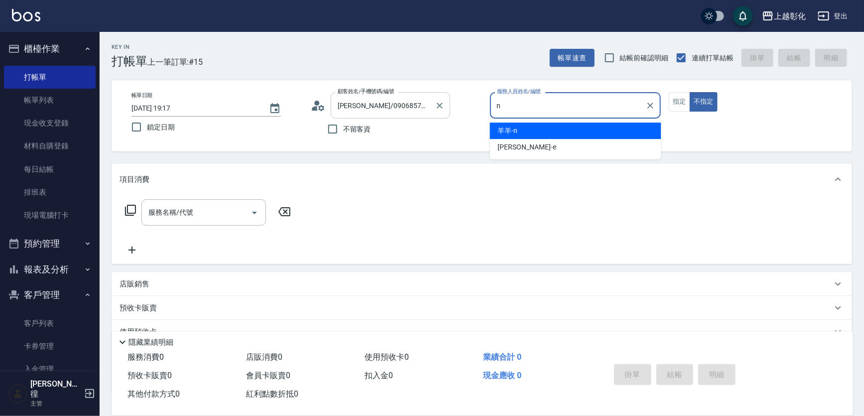
type input "羊羊-n"
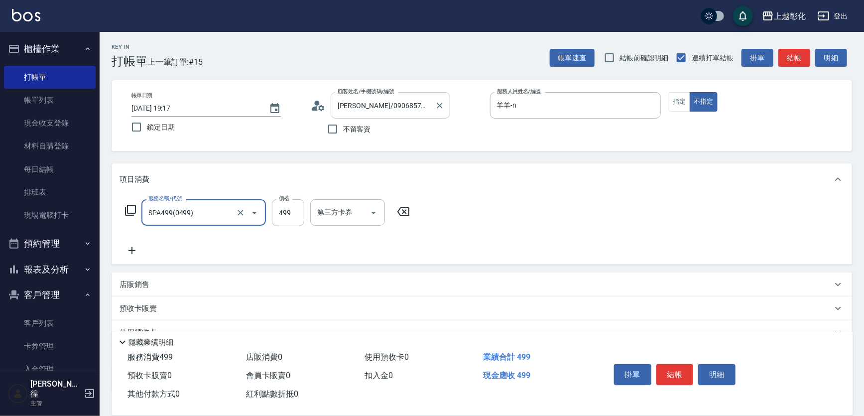
type input "SPA499(0499)"
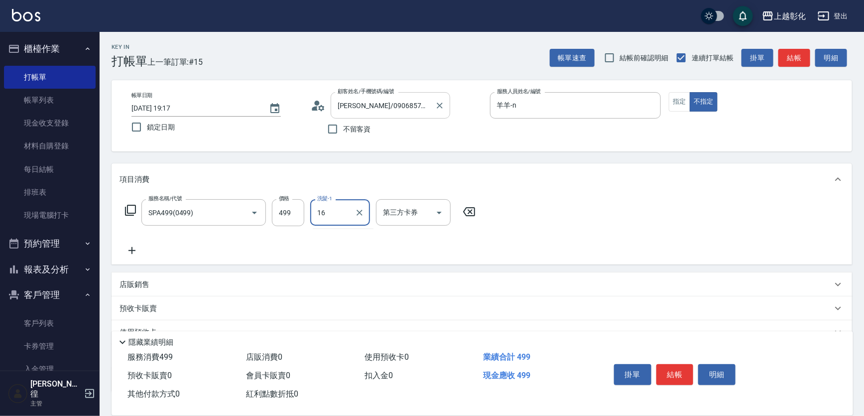
type input "賴瑩婕-16"
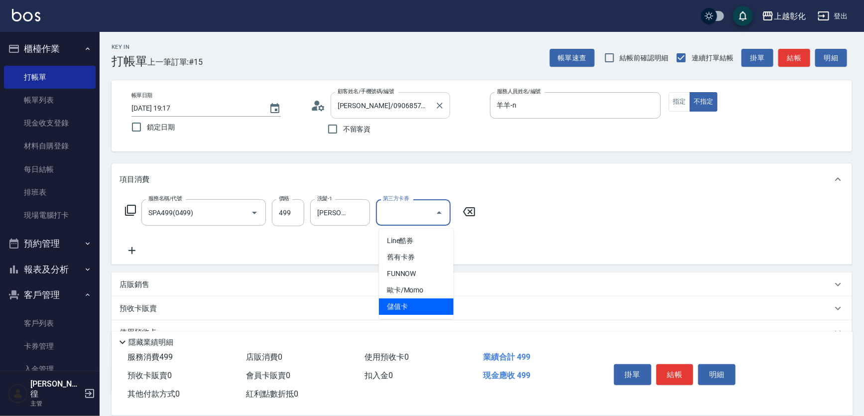
type input "儲值卡"
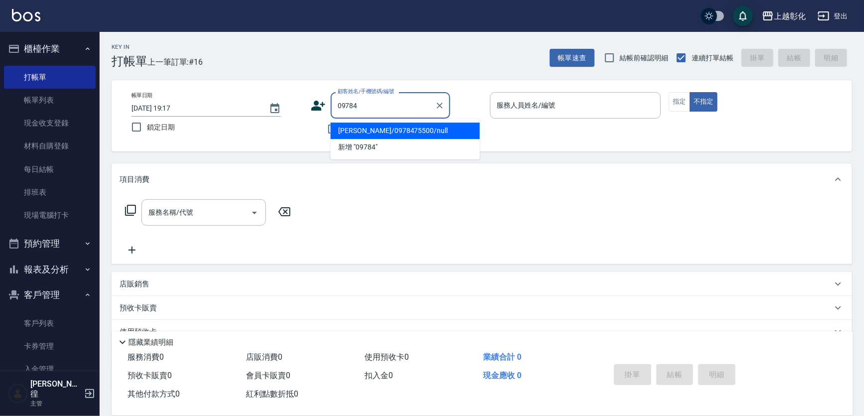
type input "劉皓銘/0978475500/null"
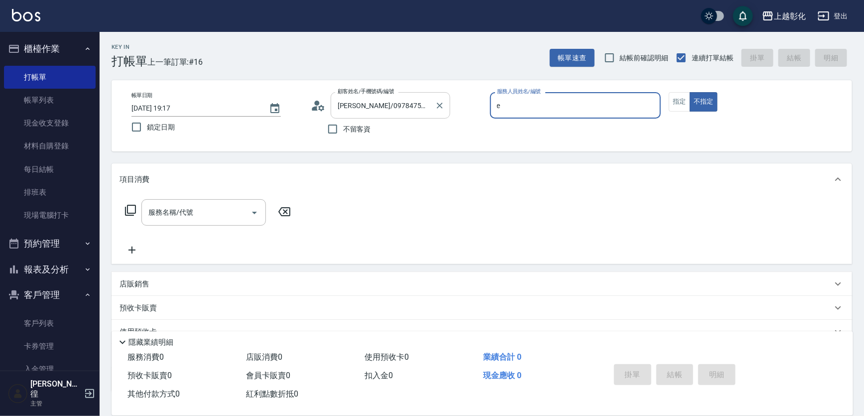
type input "allen-e"
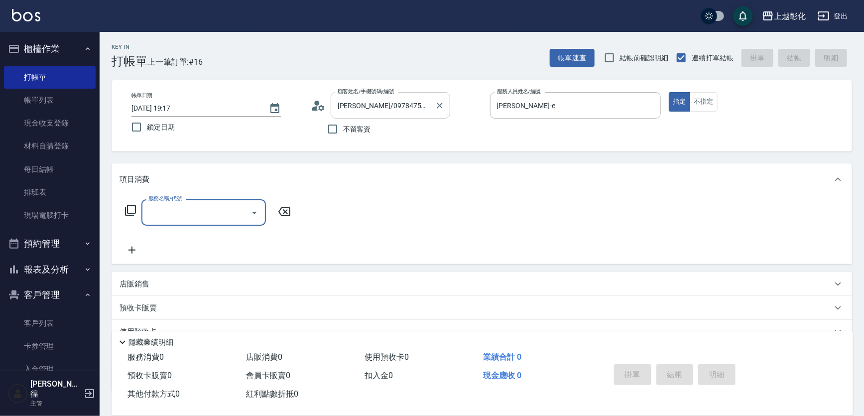
type input "6"
type input "一般洗剪(269)"
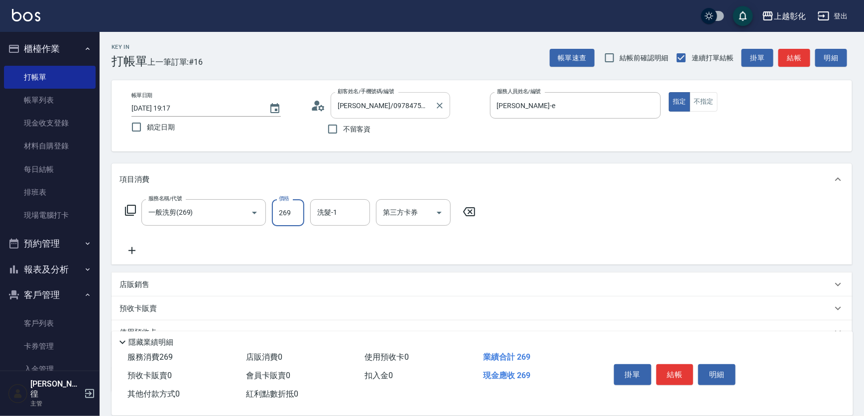
type input "3"
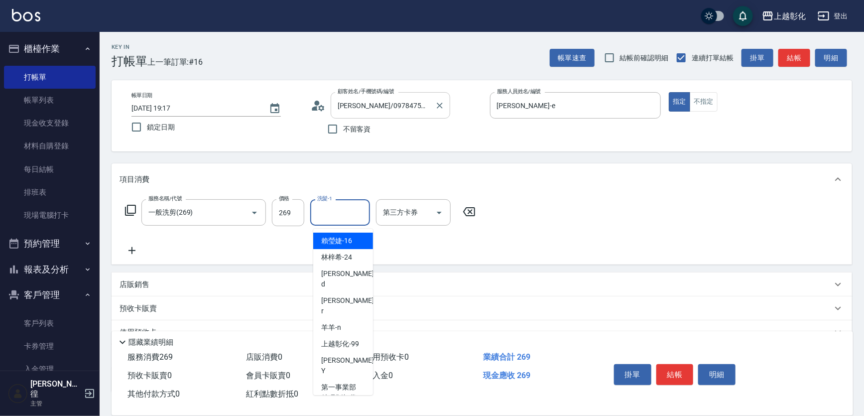
type input "1"
type input "謝宥萱-41"
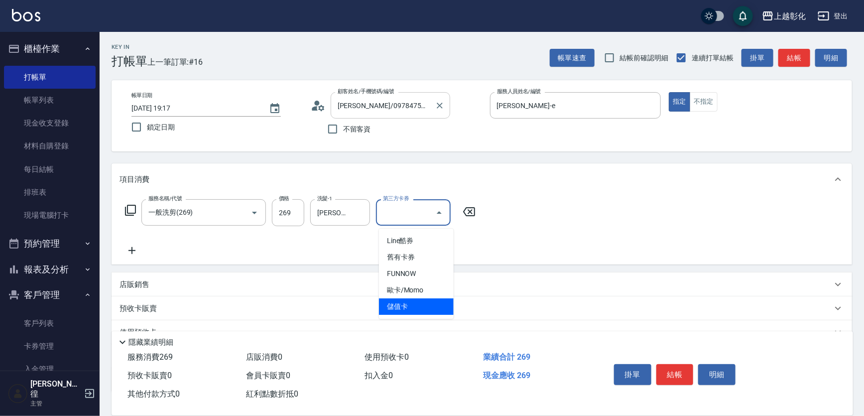
type input "儲值卡"
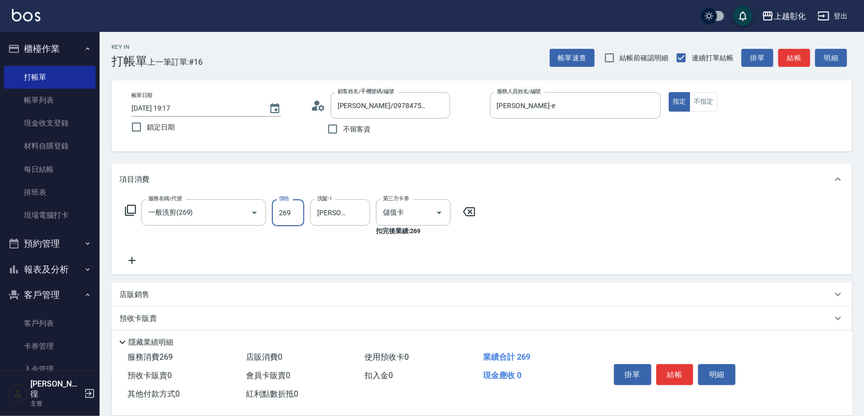
click at [295, 215] on input "269" at bounding box center [288, 212] width 32 height 27
type input "350"
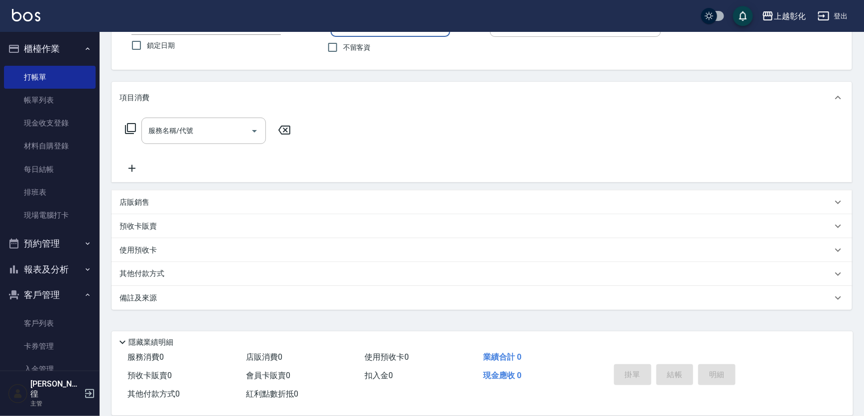
scroll to position [94, 0]
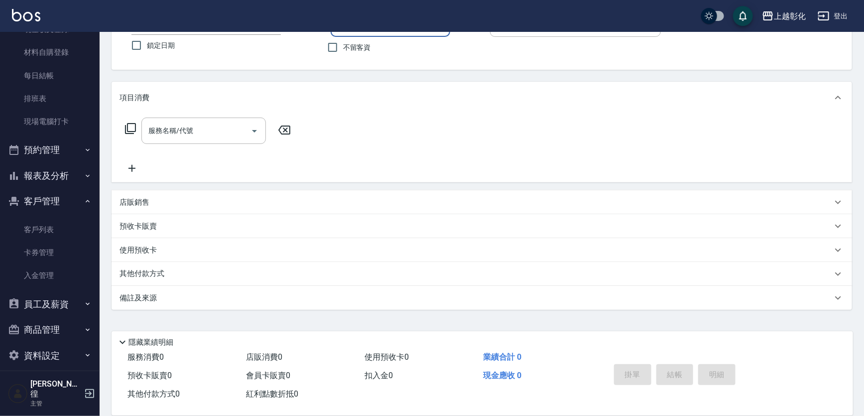
click at [45, 174] on button "報表及分析" at bounding box center [50, 176] width 92 height 26
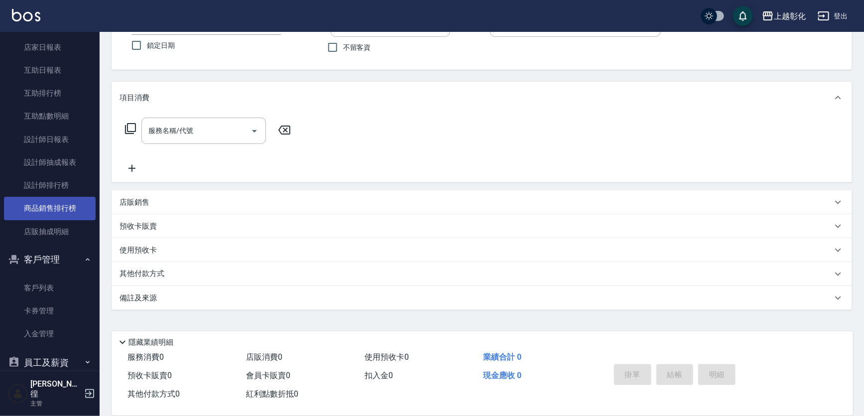
scroll to position [274, 0]
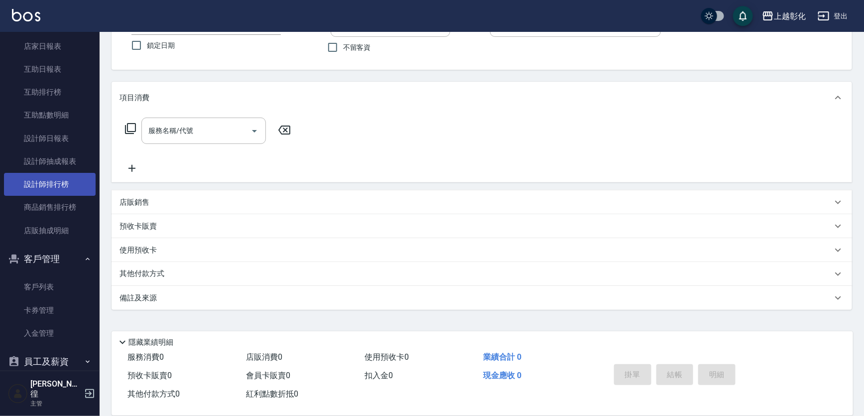
click at [68, 177] on link "設計師排行榜" at bounding box center [50, 184] width 92 height 23
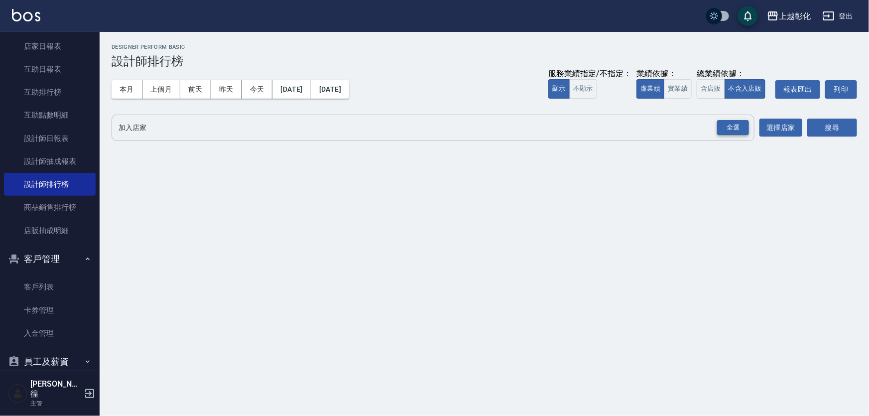
click at [725, 130] on div "全選" at bounding box center [733, 127] width 32 height 15
click at [784, 129] on button "選擇店家" at bounding box center [781, 128] width 43 height 18
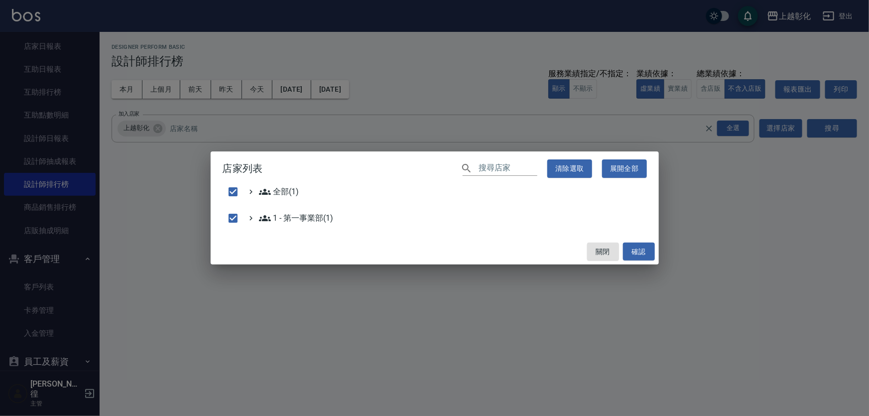
click at [827, 130] on div "店家列表 ​ 清除選取 展開全部 全部(1) 1 - 第一事業部(1) 關閉 確認" at bounding box center [434, 208] width 869 height 416
checkbox input "false"
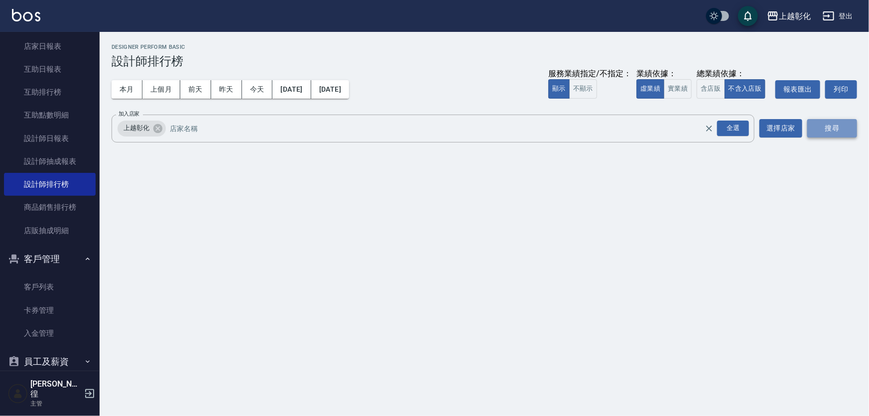
click at [841, 124] on button "搜尋" at bounding box center [832, 128] width 50 height 18
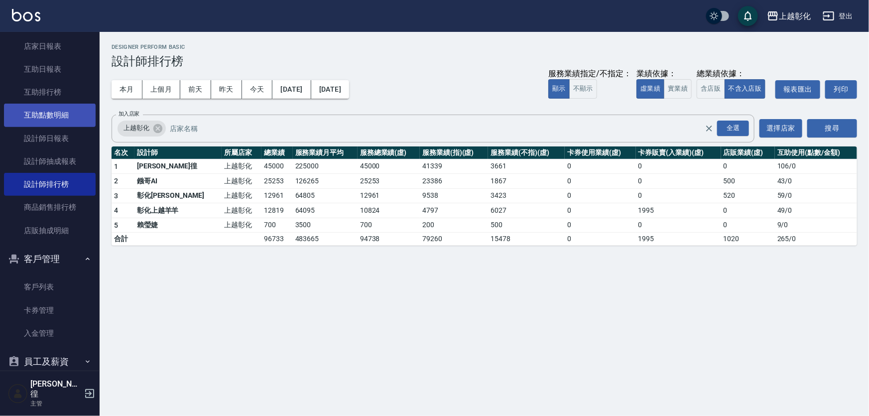
click at [48, 118] on link "互助點數明細" at bounding box center [50, 115] width 92 height 23
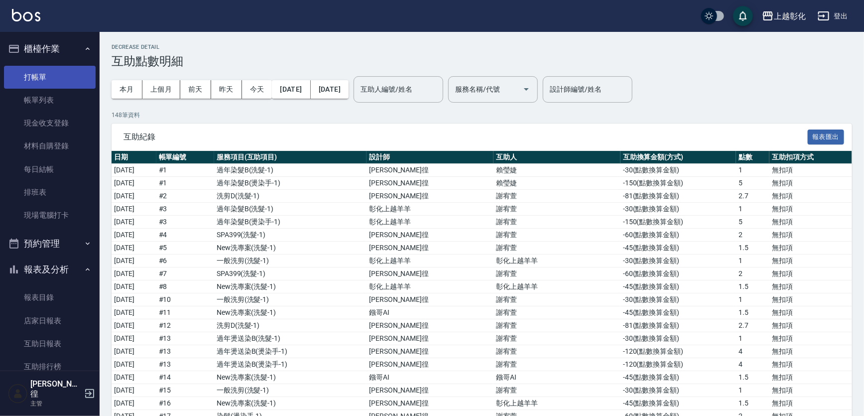
click at [72, 81] on link "打帳單" at bounding box center [50, 77] width 92 height 23
